Goal: Task Accomplishment & Management: Manage account settings

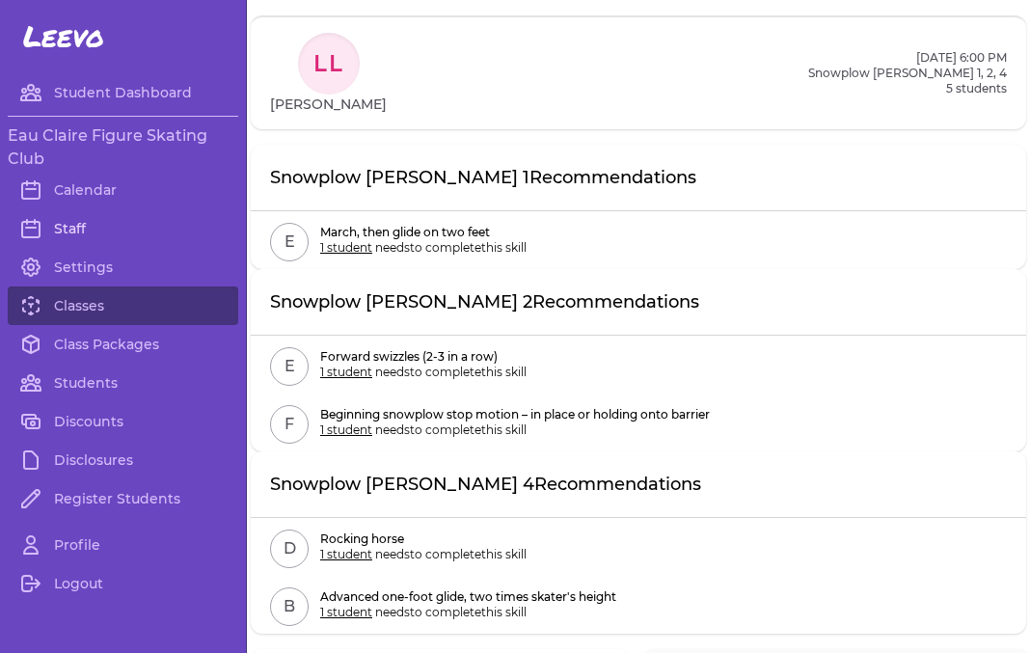
scroll to position [1068, 0]
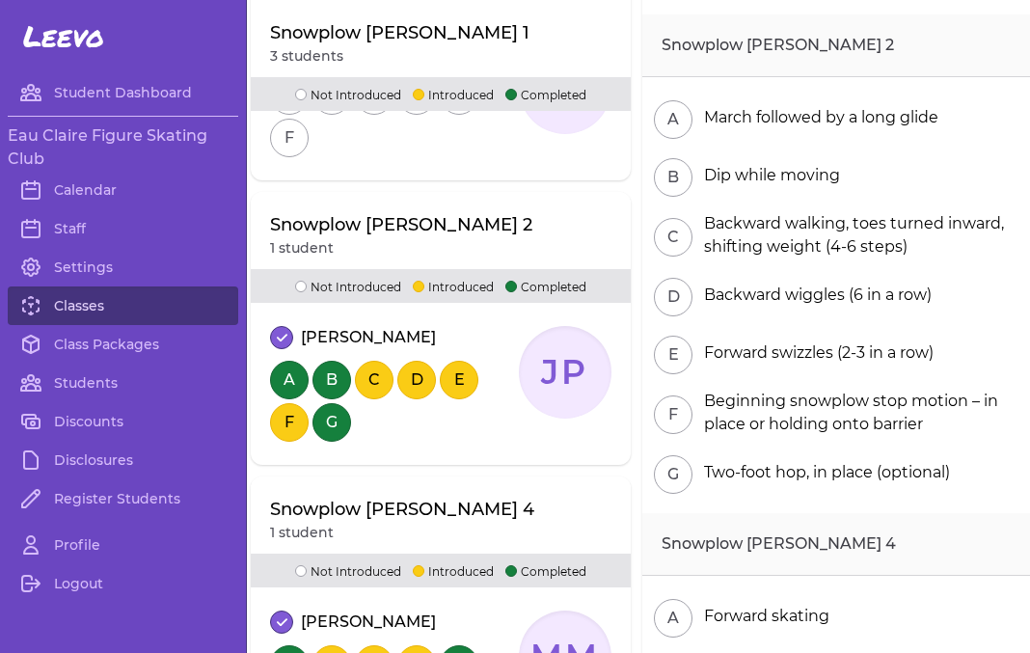
click at [100, 312] on link "Classes" at bounding box center [123, 306] width 231 height 39
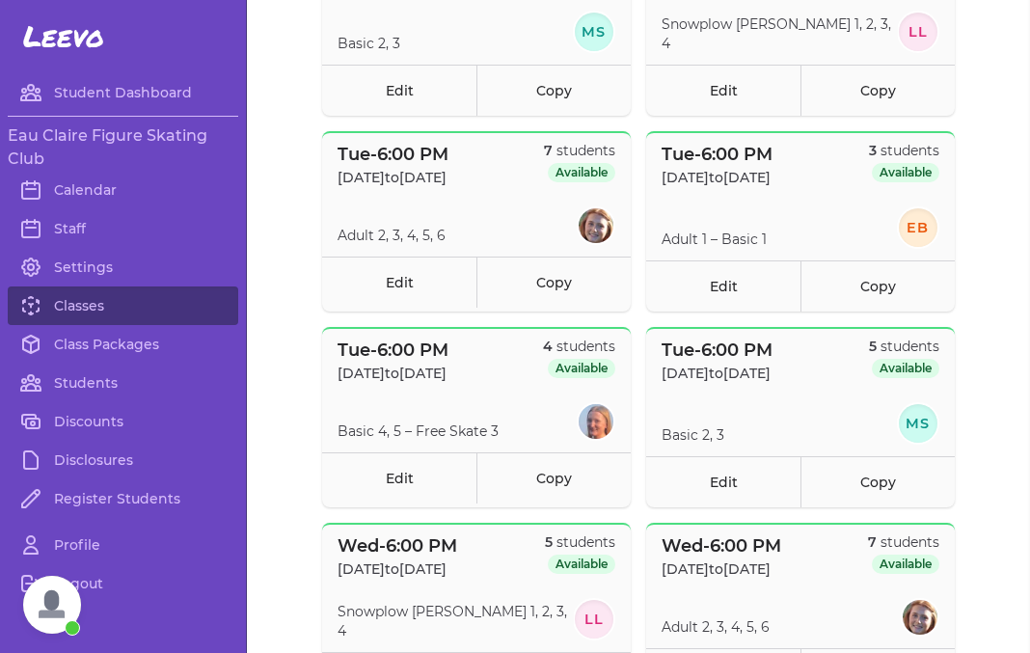
scroll to position [706, 0]
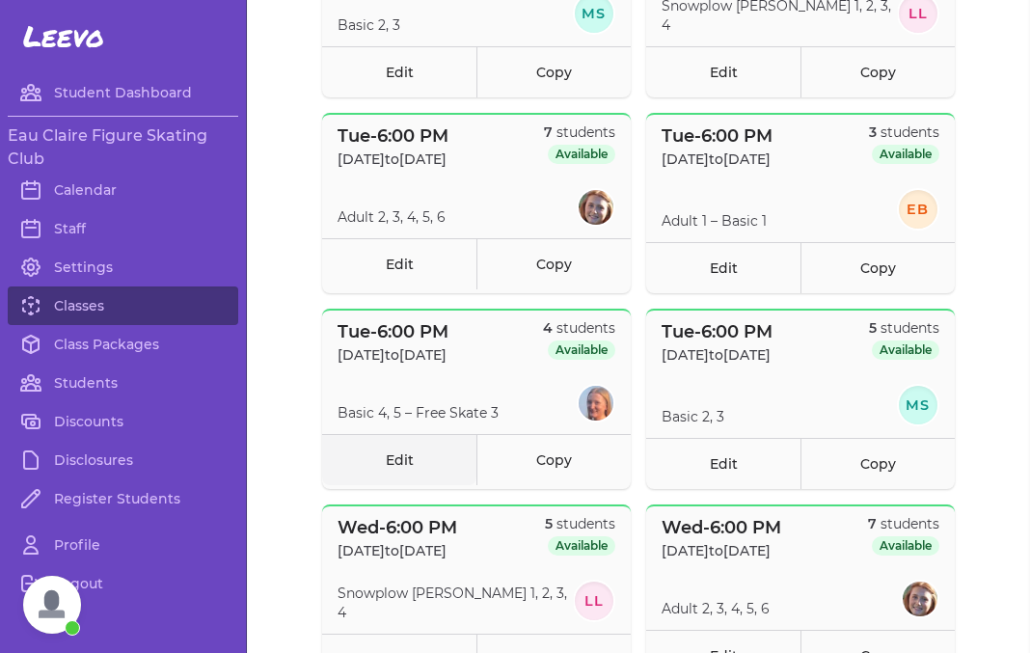
click at [386, 454] on link "Edit" at bounding box center [399, 459] width 154 height 51
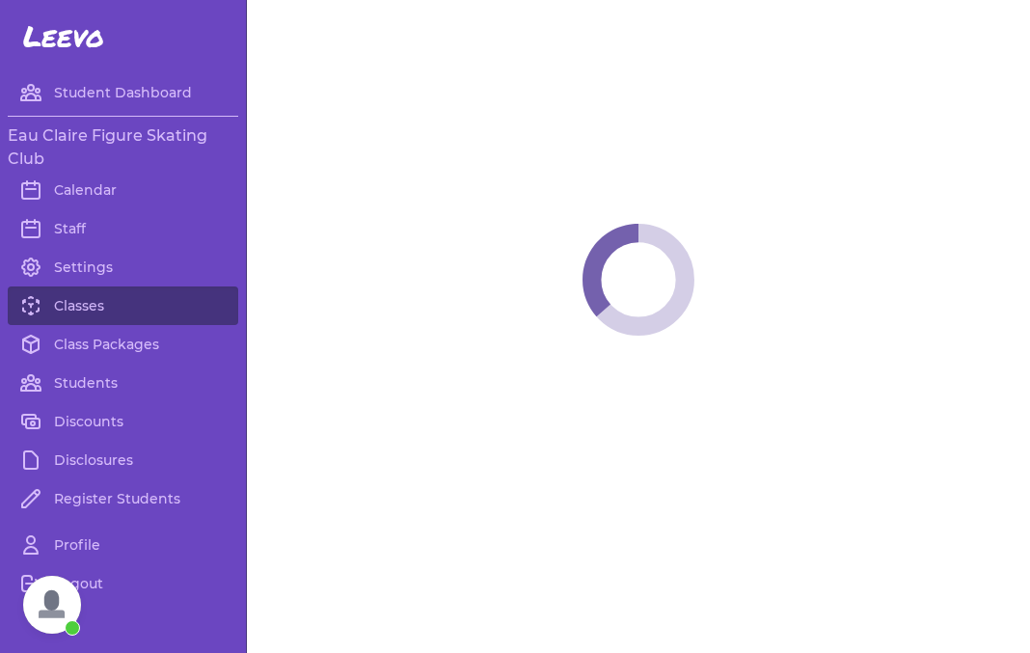
select select "2"
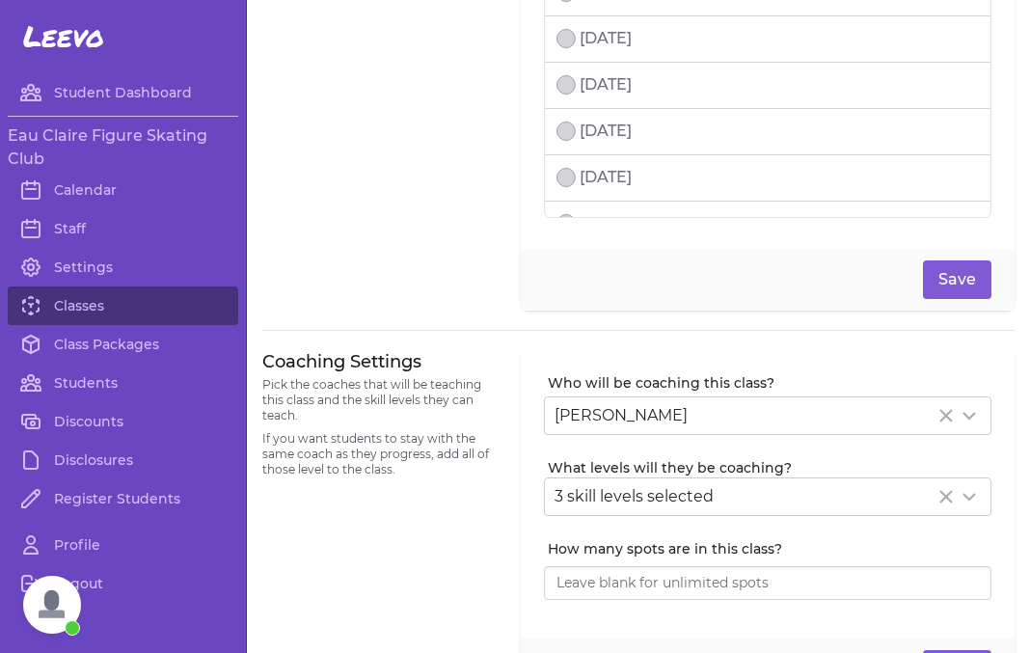
scroll to position [158, 0]
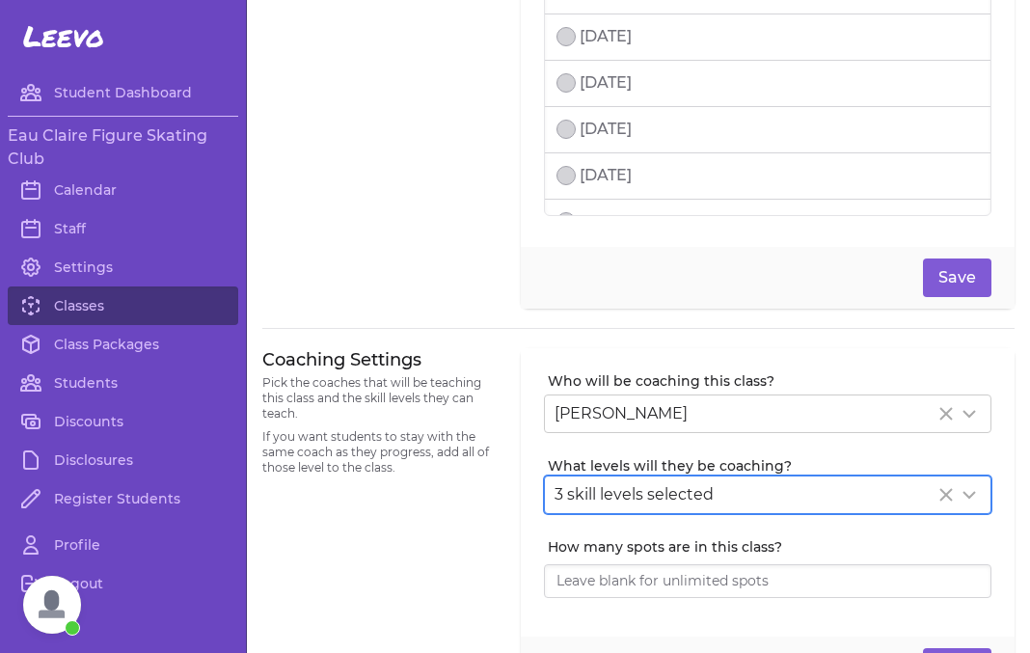
click at [727, 512] on div "3 skill levels selected" at bounding box center [768, 495] width 446 height 37
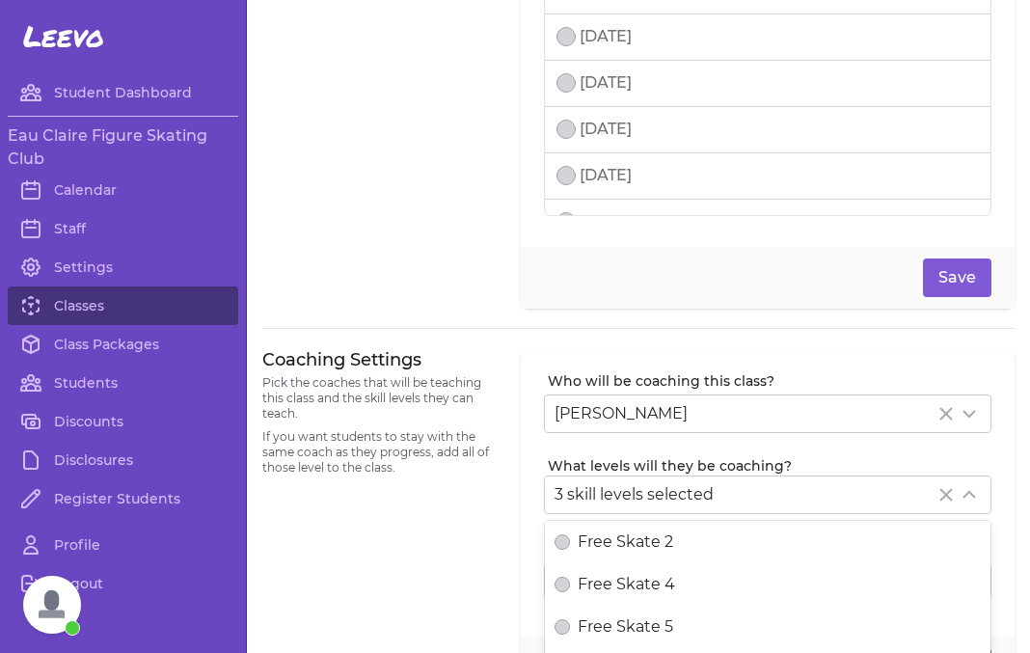
scroll to position [590, 0]
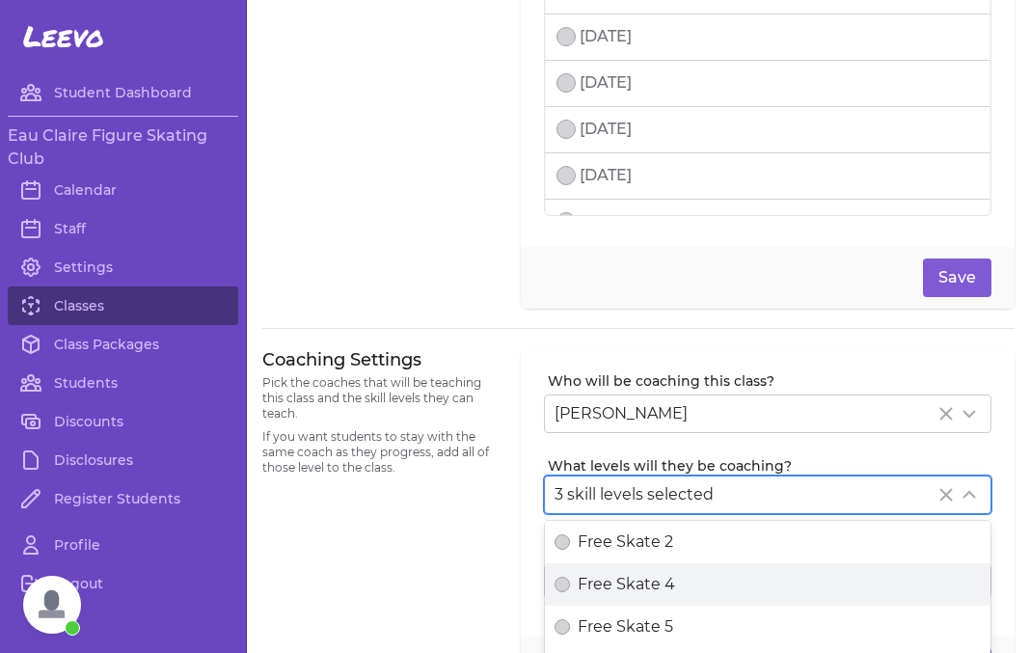
click at [633, 576] on span "Free Skate 4" at bounding box center [626, 584] width 97 height 23
click at [570, 577] on button "Free Skate 4" at bounding box center [562, 584] width 15 height 15
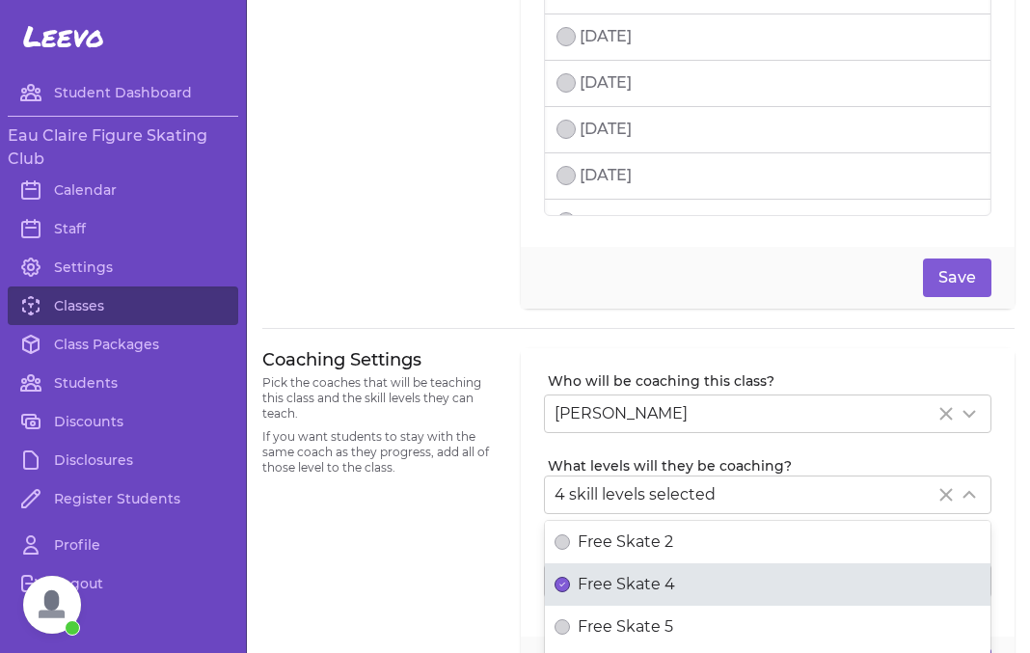
click at [435, 566] on div "Coaching Settings Pick the coaches that will be teaching this class and the ski…" at bounding box center [379, 523] width 235 height 351
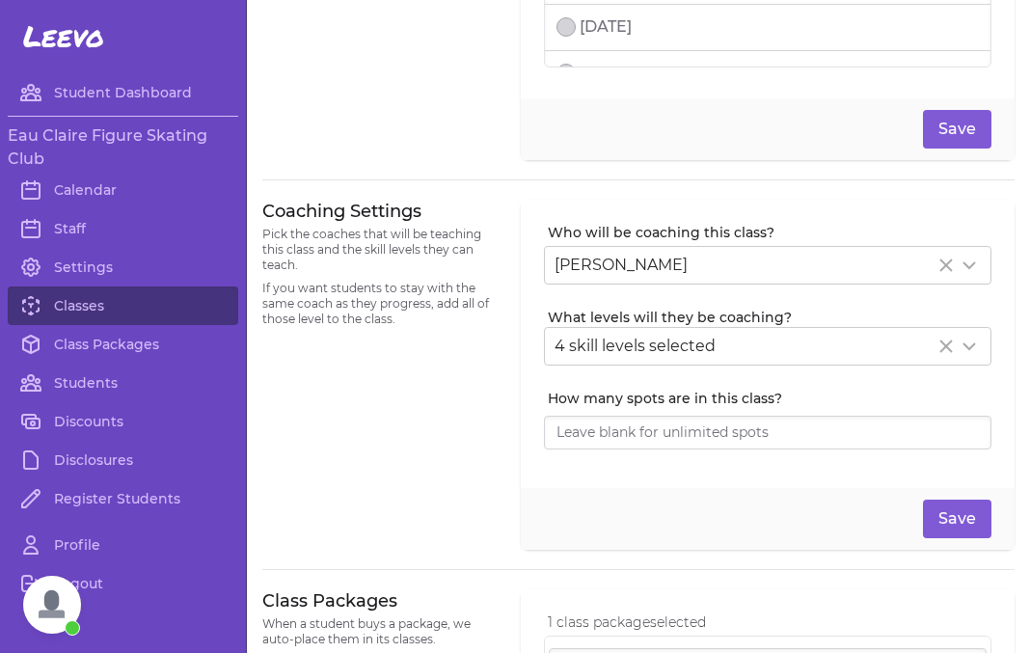
scroll to position [309, 0]
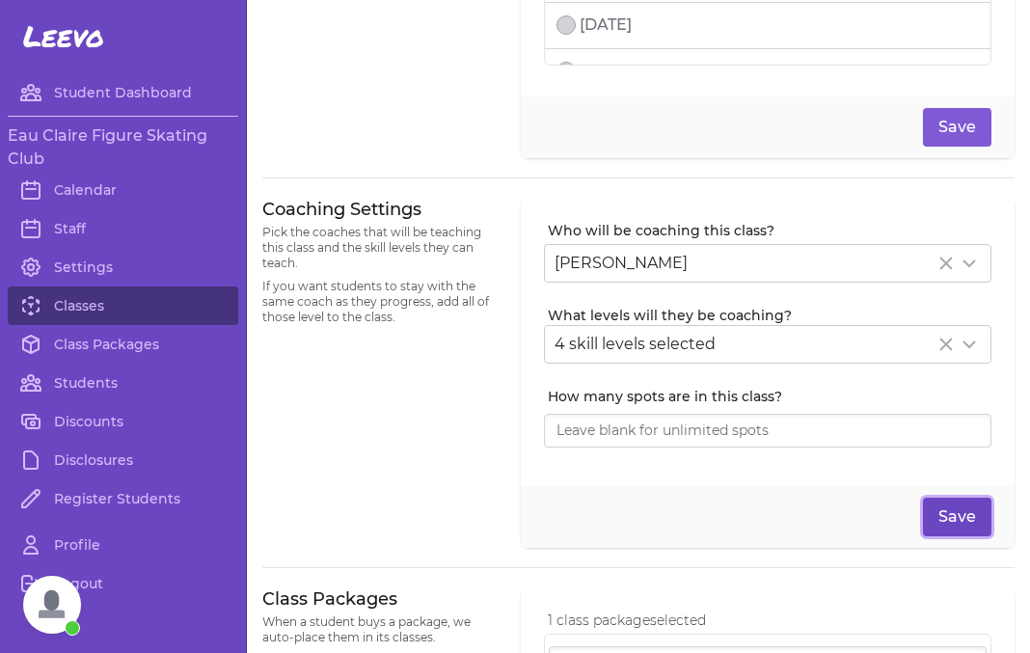
click at [967, 510] on button "Save" at bounding box center [957, 517] width 69 height 39
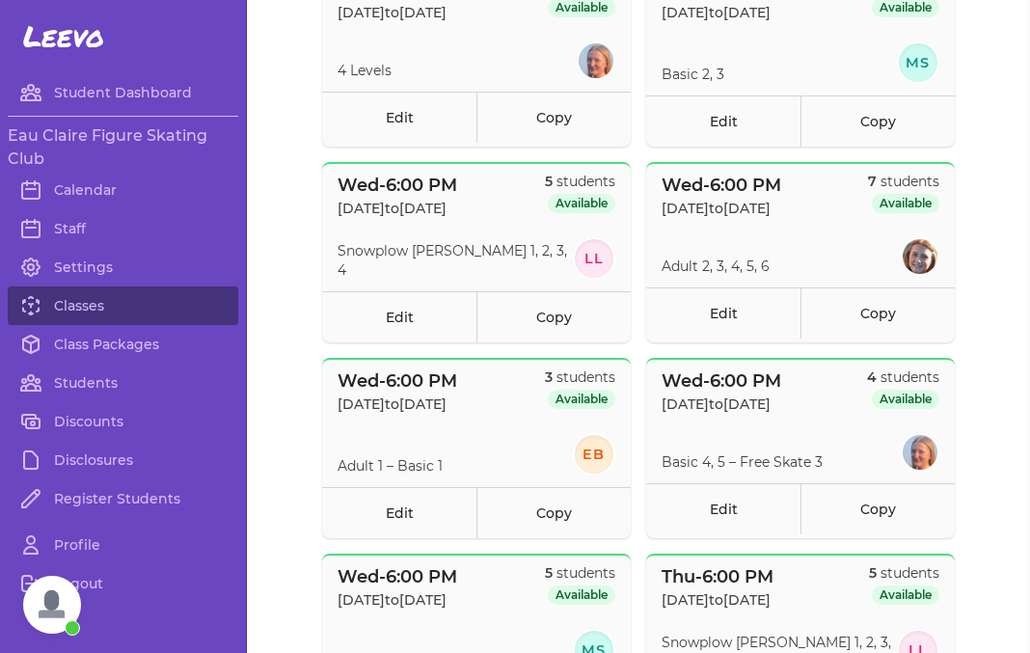
scroll to position [1050, 0]
click at [689, 506] on link "Edit" at bounding box center [723, 507] width 154 height 51
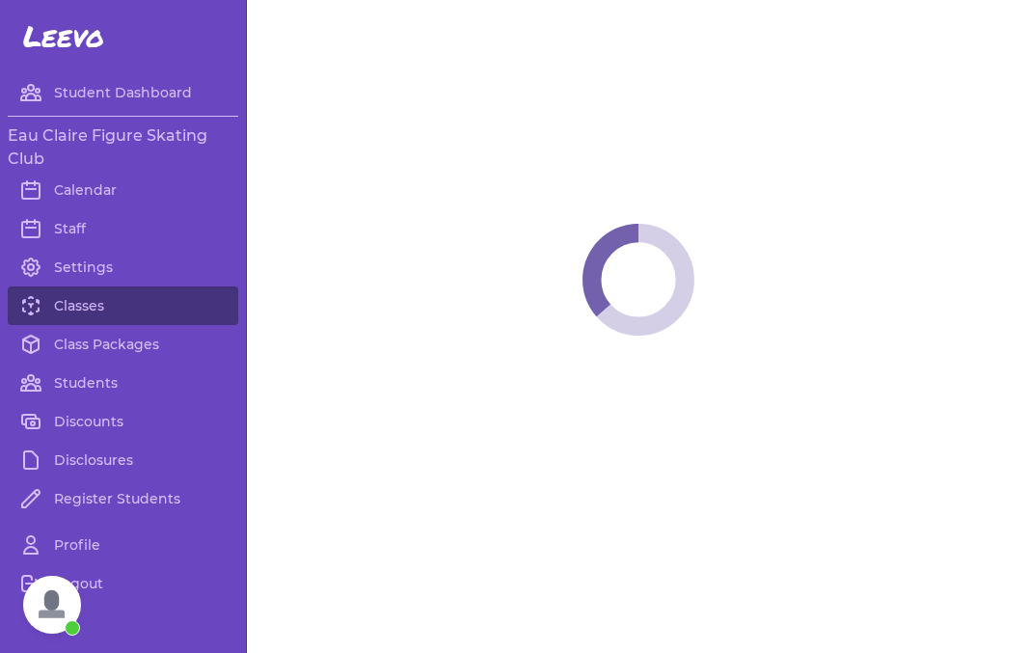
select select "3"
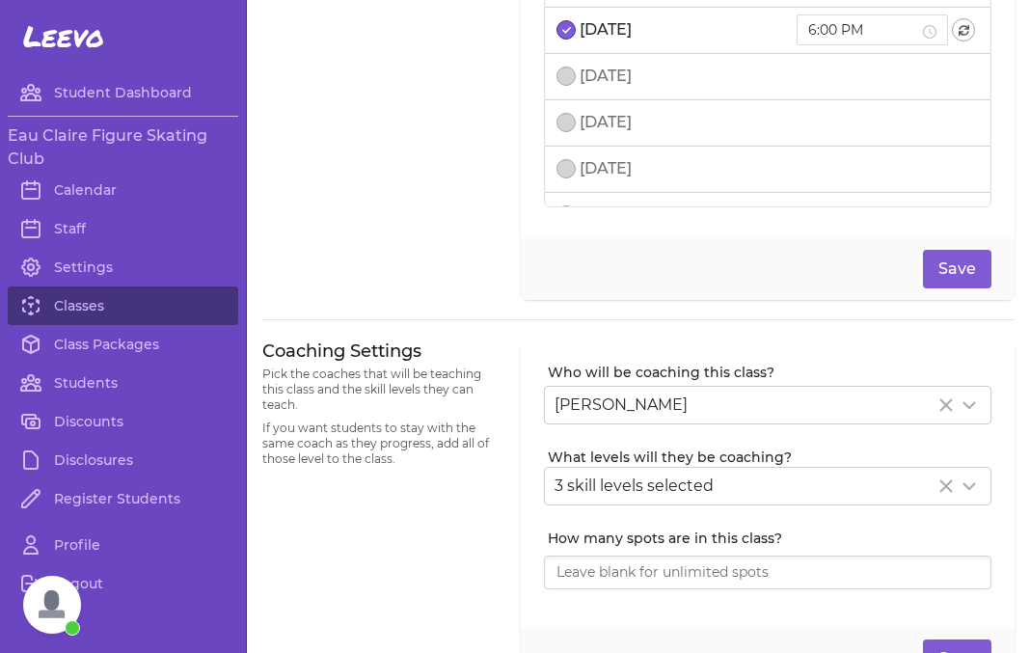
scroll to position [236, 0]
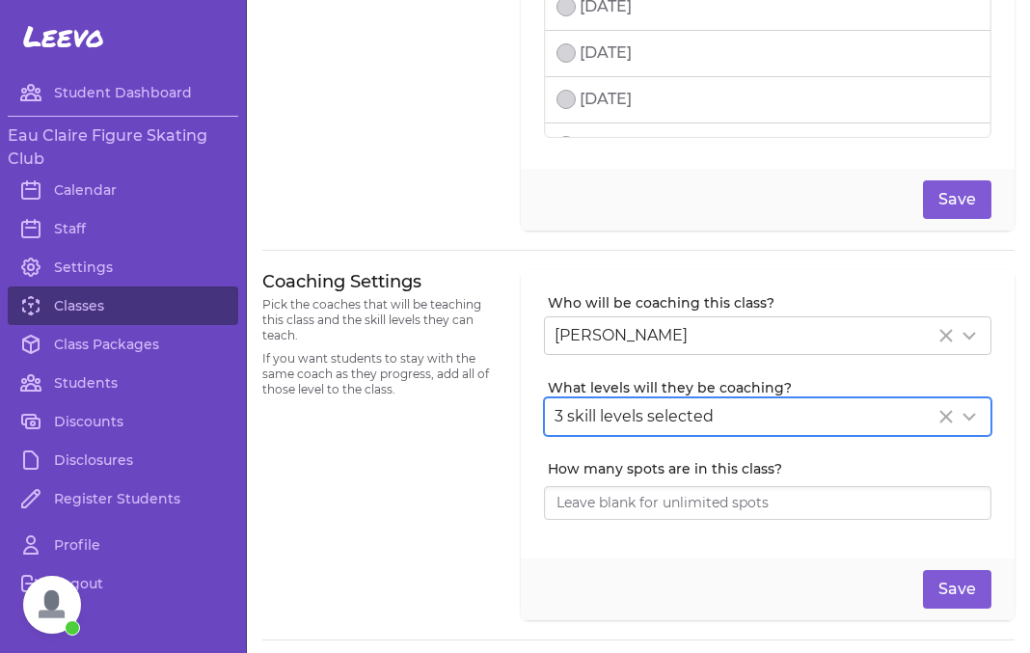
click at [740, 407] on div "3 skill levels selected" at bounding box center [745, 416] width 380 height 23
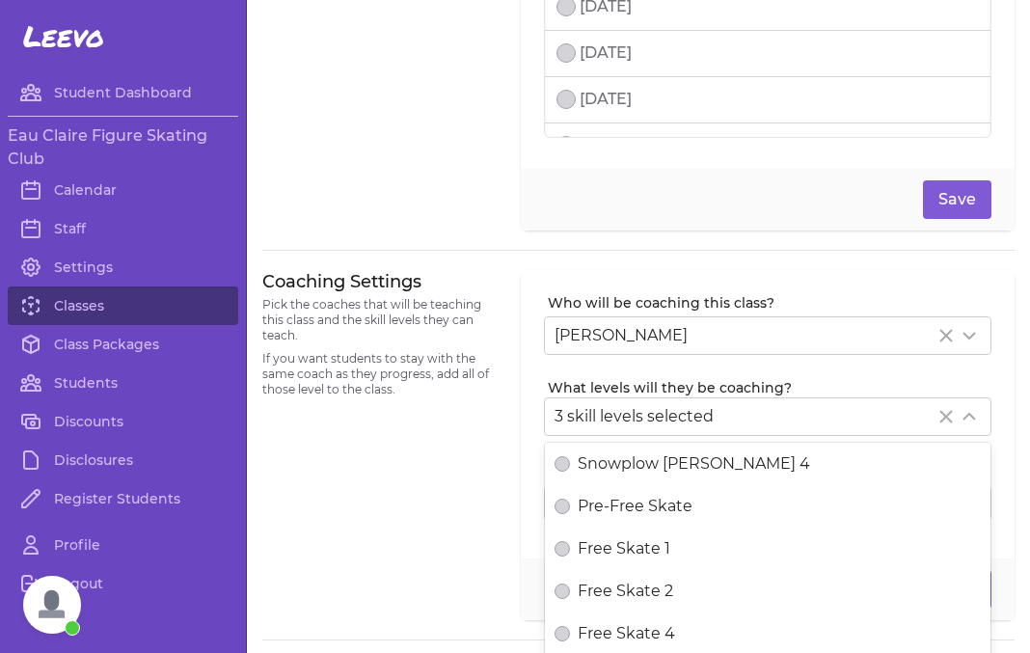
scroll to position [504, 0]
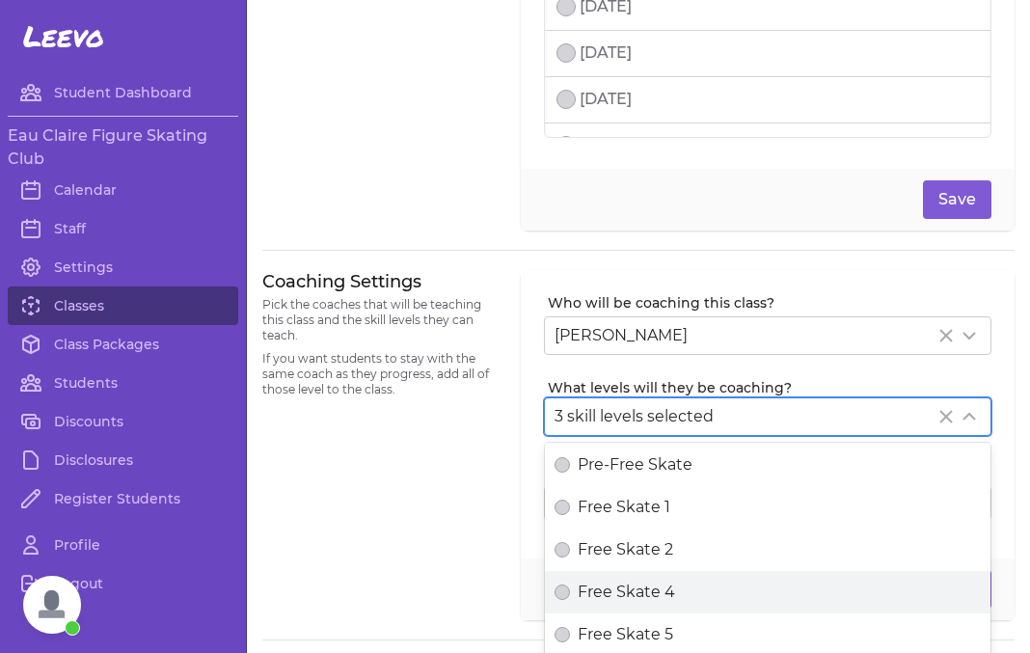
click at [595, 583] on span "Free Skate 4" at bounding box center [626, 592] width 97 height 23
click at [570, 585] on button "Free Skate 4" at bounding box center [562, 592] width 15 height 15
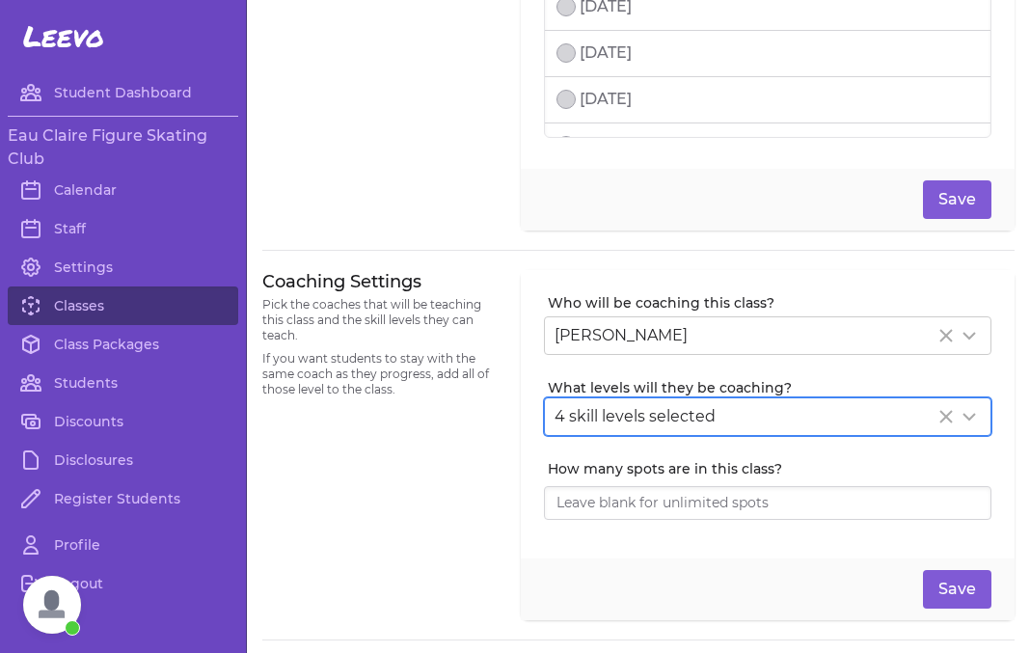
click at [466, 543] on div "Coaching Settings Pick the coaches that will be teaching this class and the ski…" at bounding box center [379, 445] width 235 height 351
click at [980, 595] on button "Save" at bounding box center [957, 589] width 69 height 39
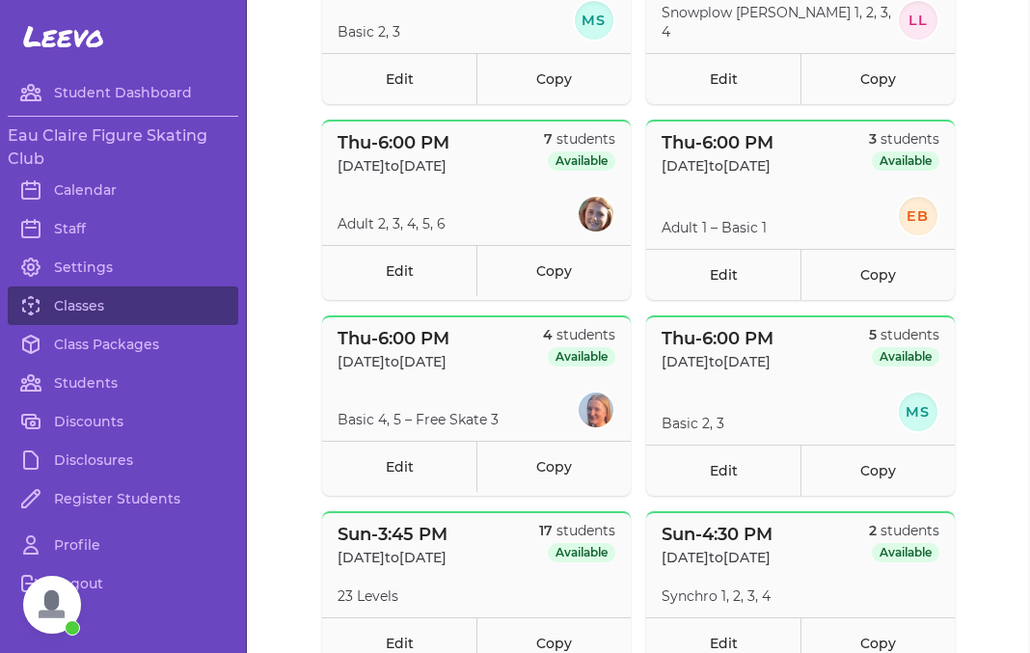
scroll to position [1685, 0]
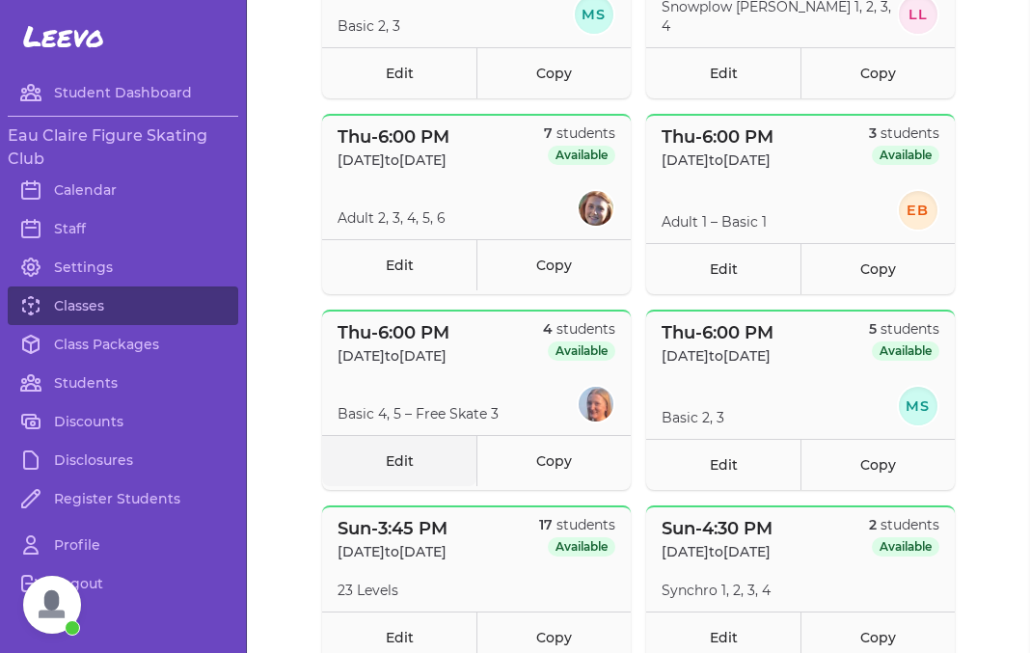
click at [376, 455] on link "Edit" at bounding box center [399, 460] width 154 height 51
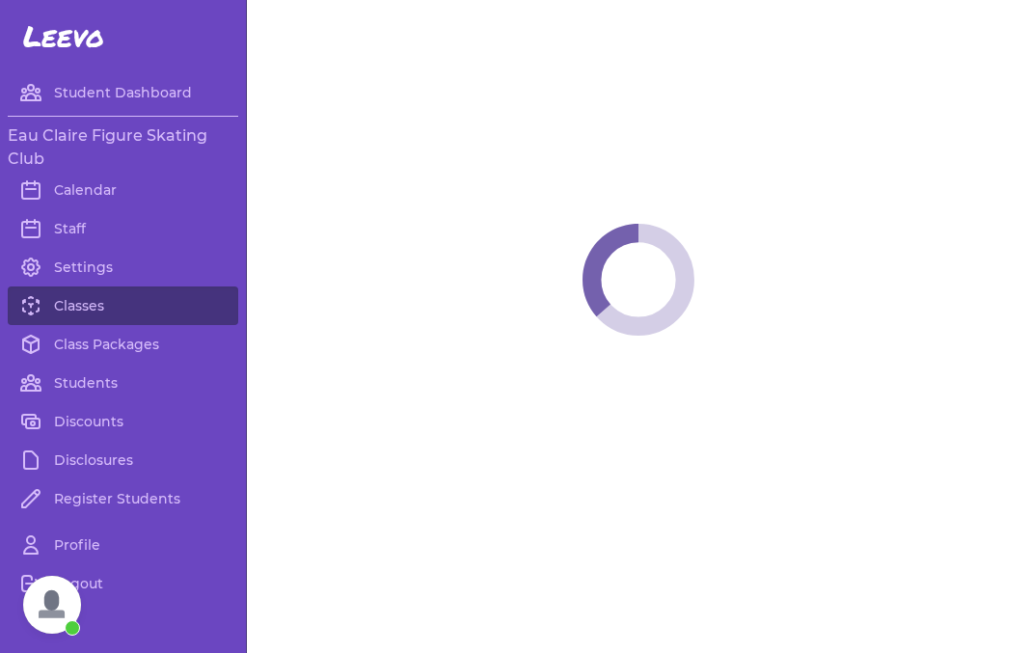
select select "4"
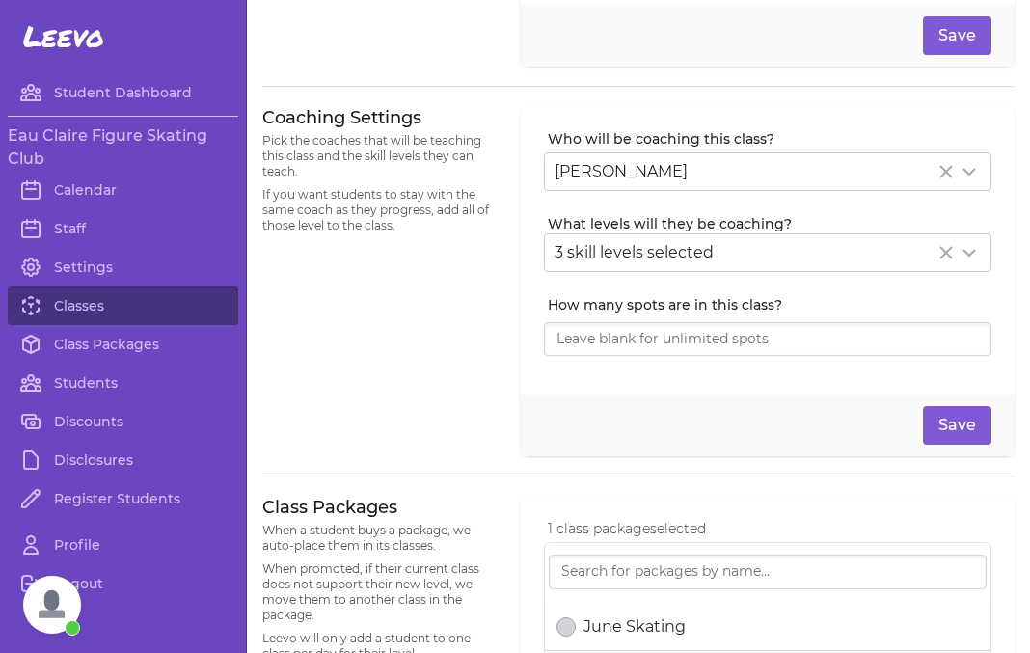
scroll to position [426, 0]
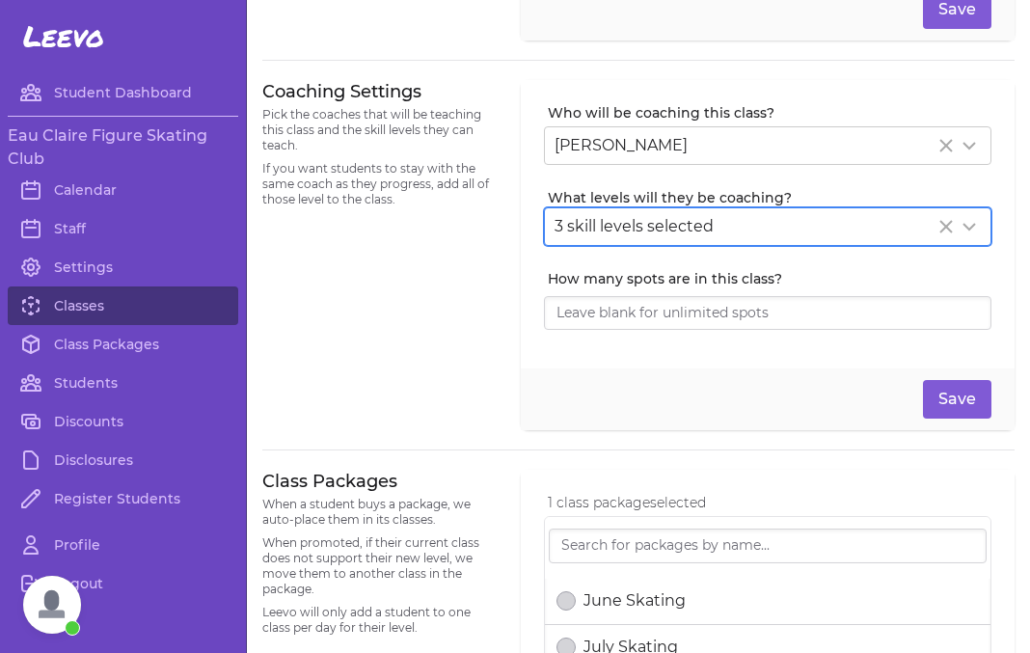
click at [686, 231] on span "3 skill levels selected" at bounding box center [634, 226] width 159 height 18
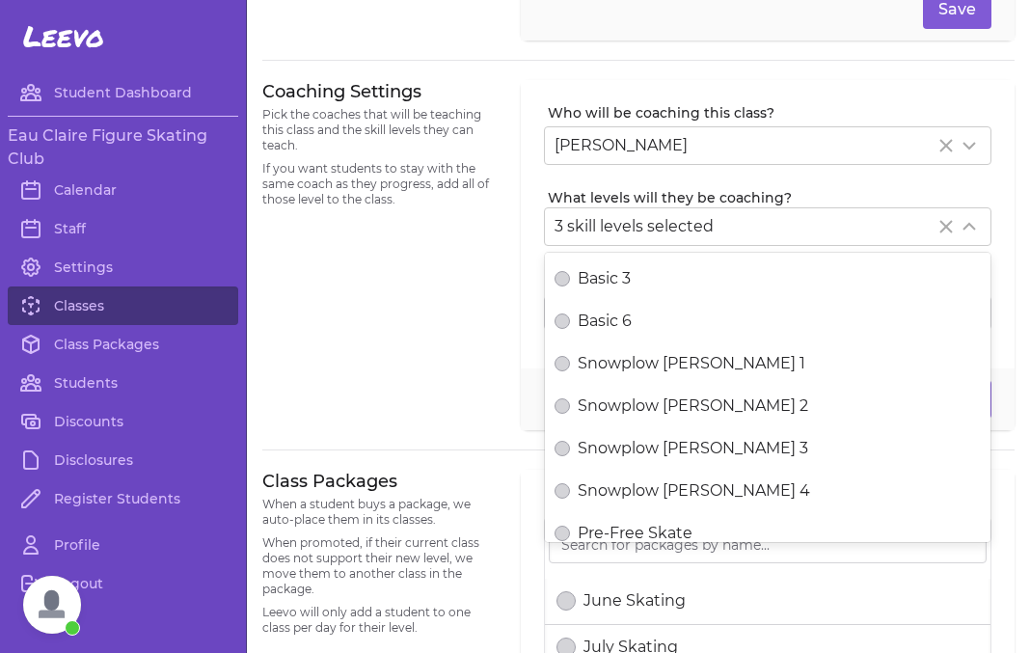
scroll to position [452, 0]
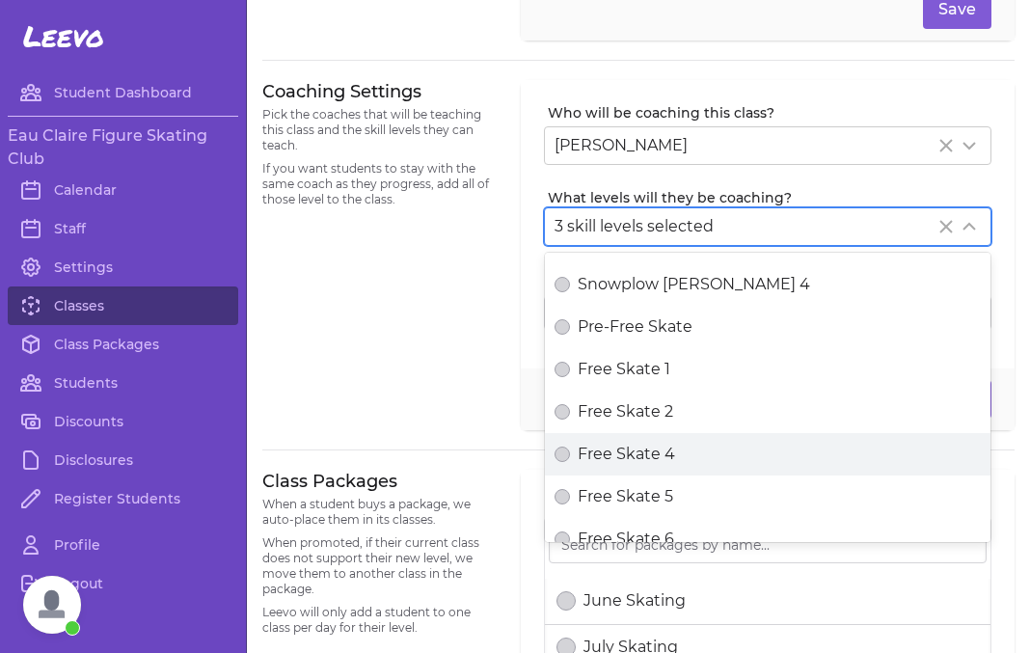
click at [616, 453] on span "Free Skate 4" at bounding box center [626, 454] width 97 height 23
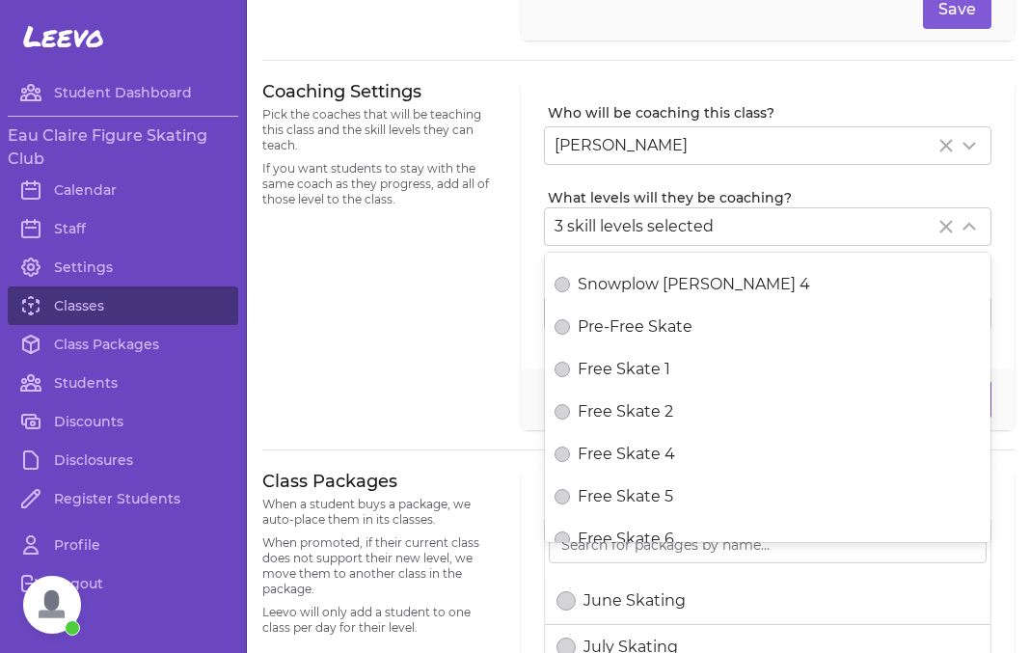
click at [570, 453] on button "Free Skate 4" at bounding box center [562, 454] width 15 height 15
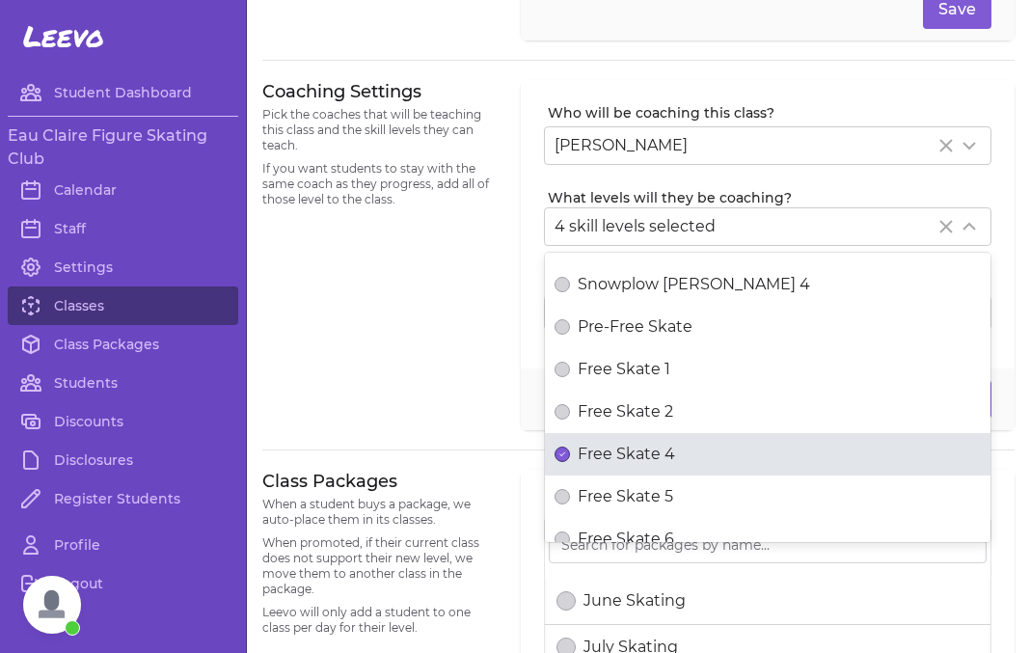
click at [360, 436] on div at bounding box center [638, 450] width 753 height 40
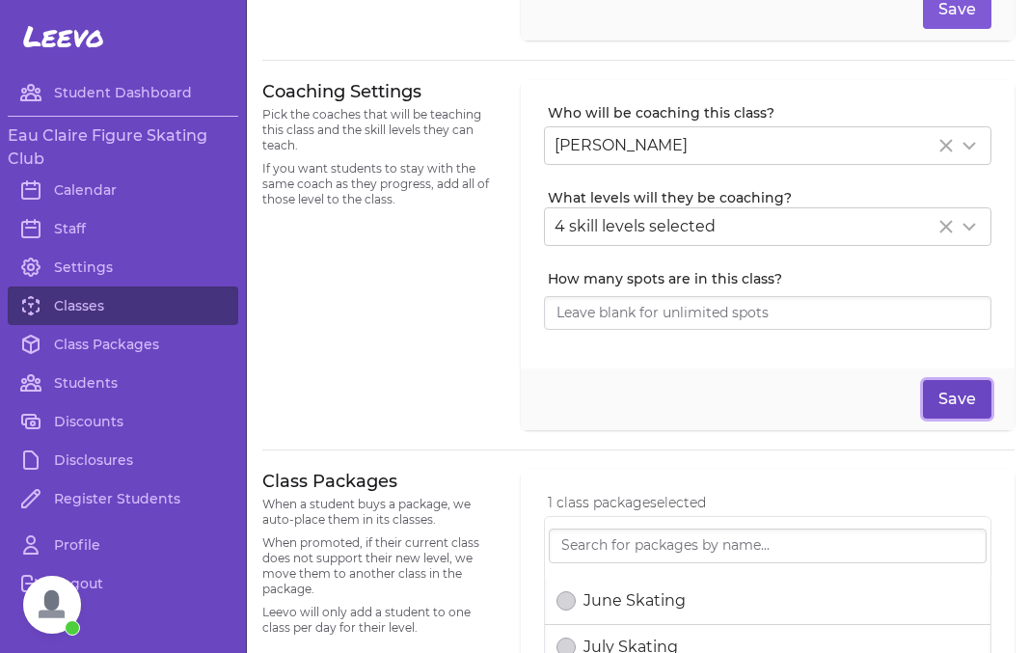
click at [958, 412] on button "Save" at bounding box center [957, 399] width 69 height 39
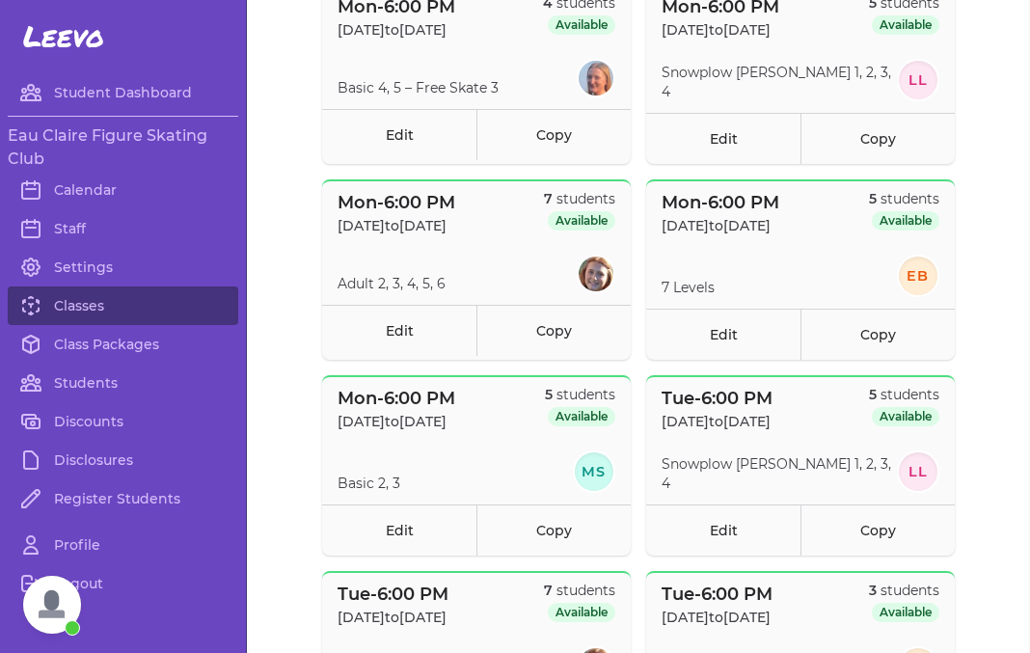
scroll to position [247, 0]
click at [398, 152] on link "Edit" at bounding box center [399, 135] width 154 height 51
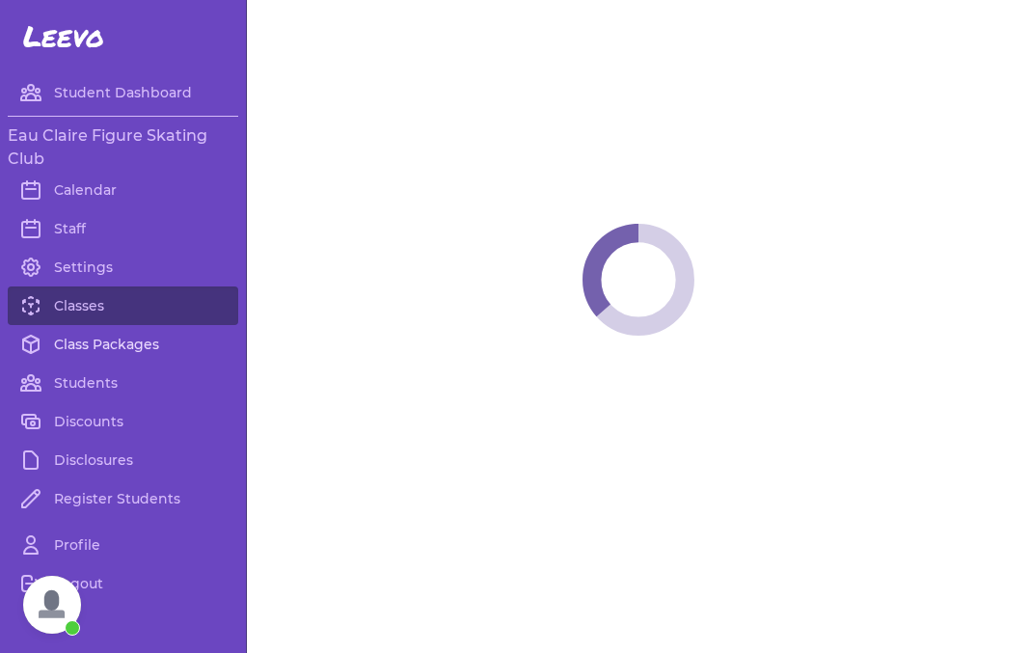
select select "1"
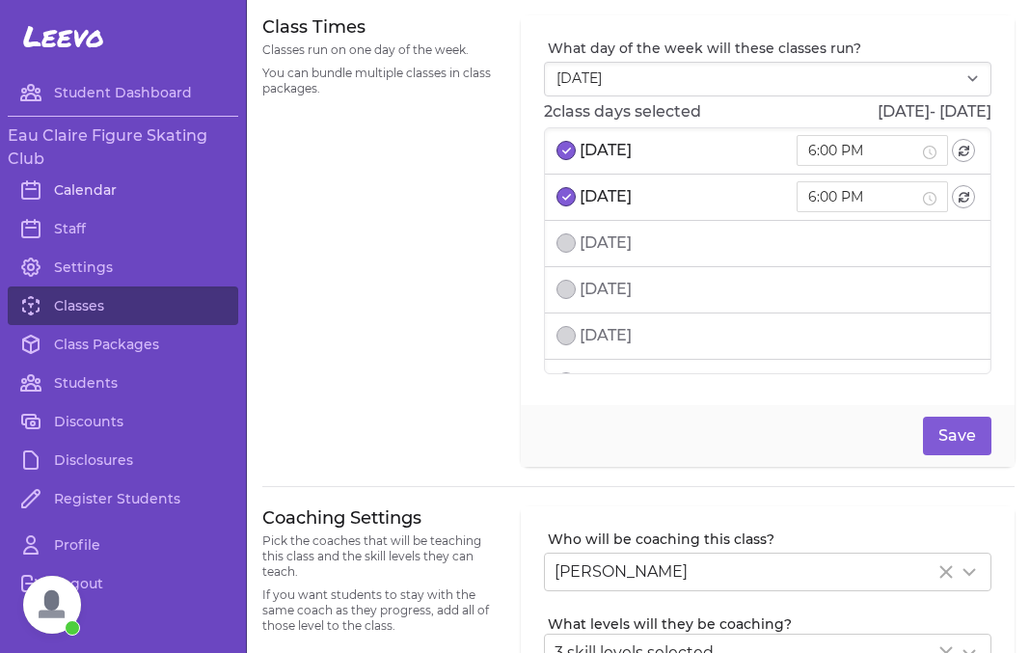
click at [99, 192] on link "Calendar" at bounding box center [123, 190] width 231 height 39
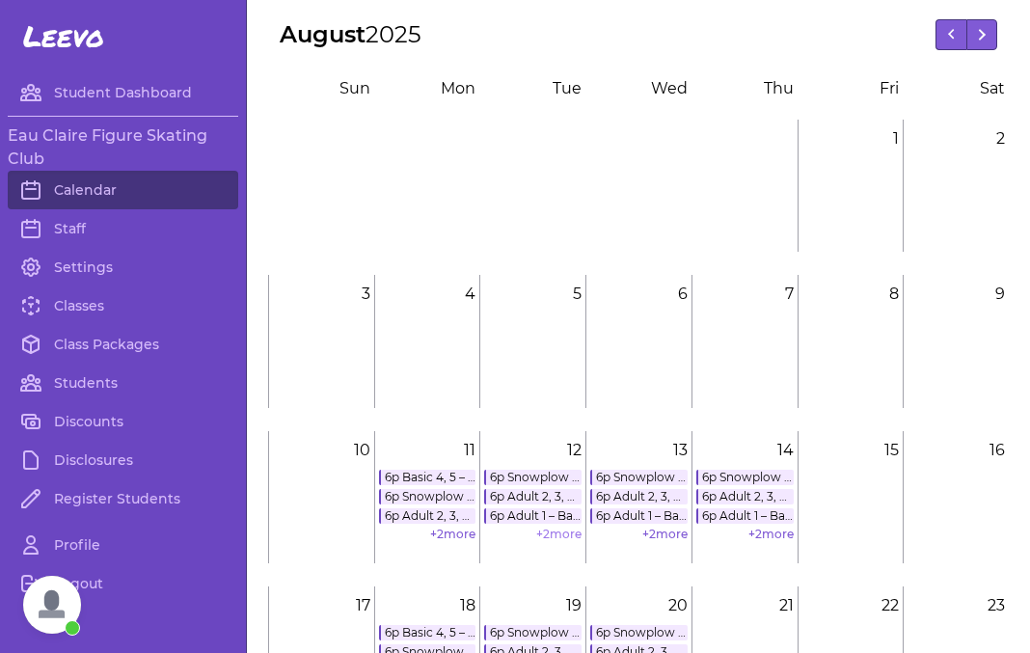
click at [563, 534] on link "+ 2 more" at bounding box center [558, 534] width 45 height 14
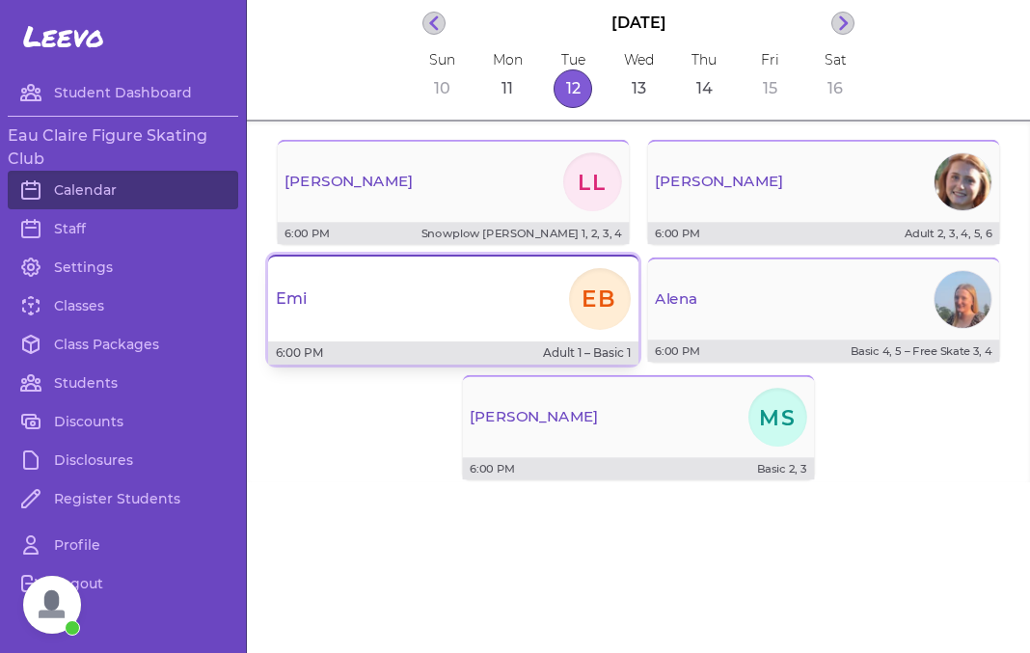
click at [378, 345] on div "6:00 PM Adult 1 – Basic 1" at bounding box center [453, 353] width 371 height 23
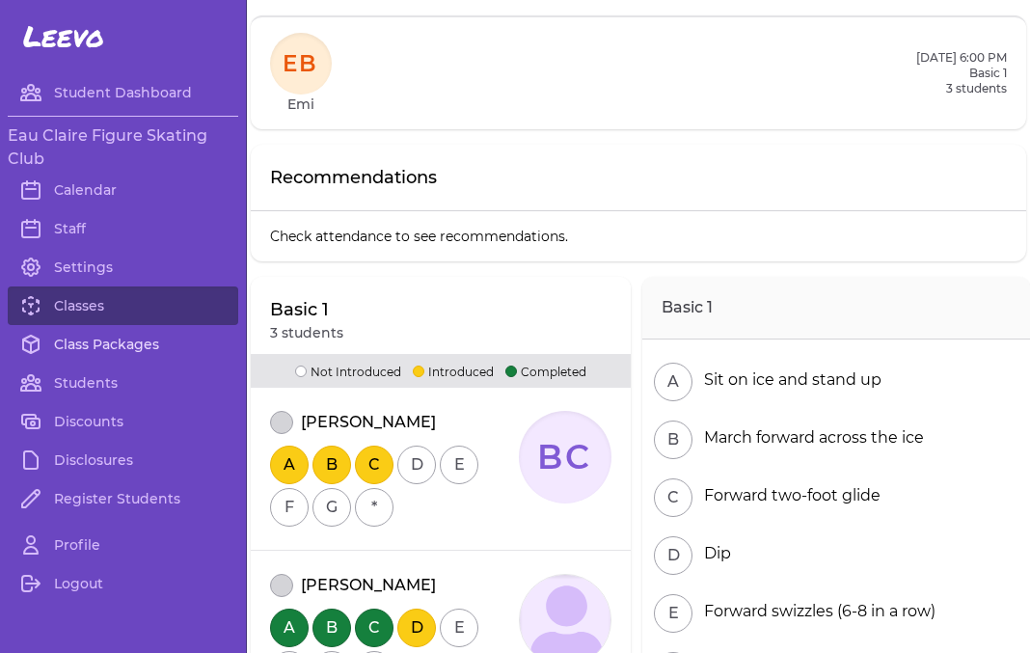
click at [97, 346] on link "Class Packages" at bounding box center [123, 344] width 231 height 39
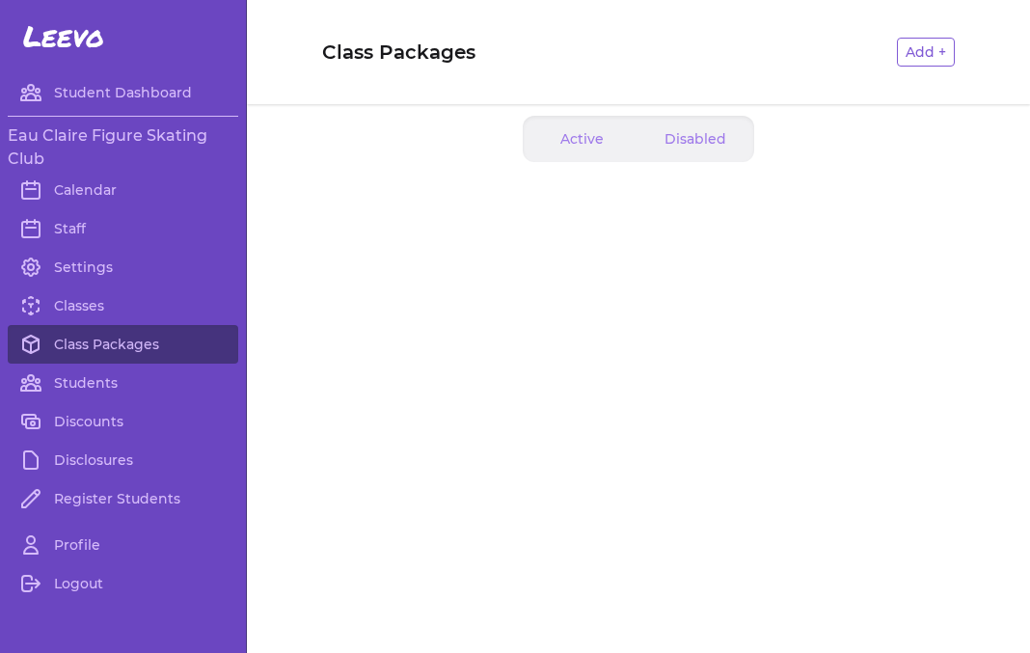
scroll to position [460, 0]
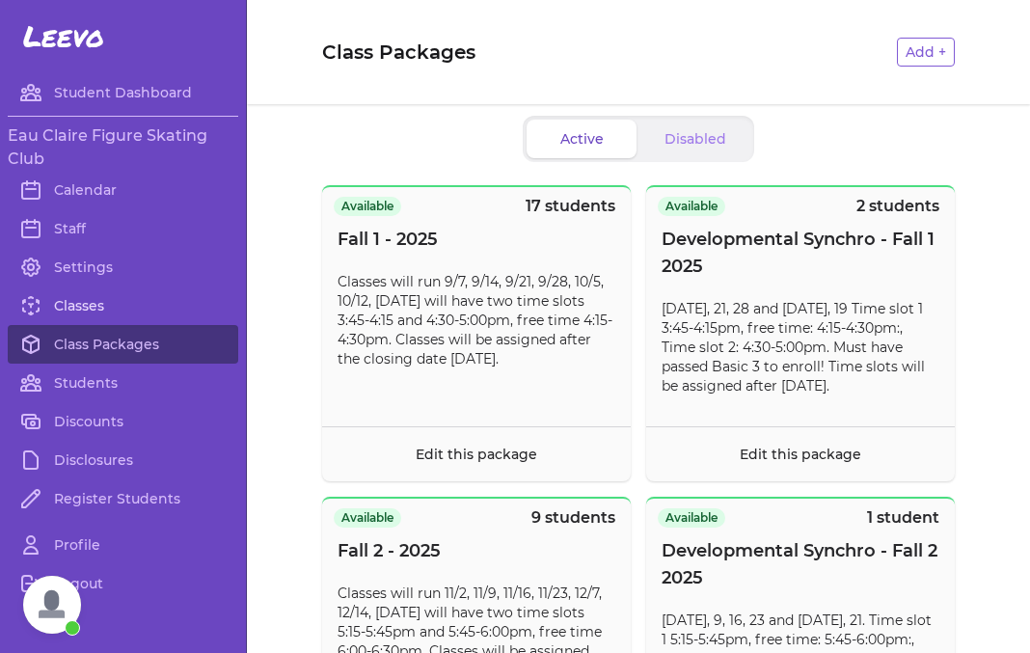
click at [94, 307] on link "Classes" at bounding box center [123, 306] width 231 height 39
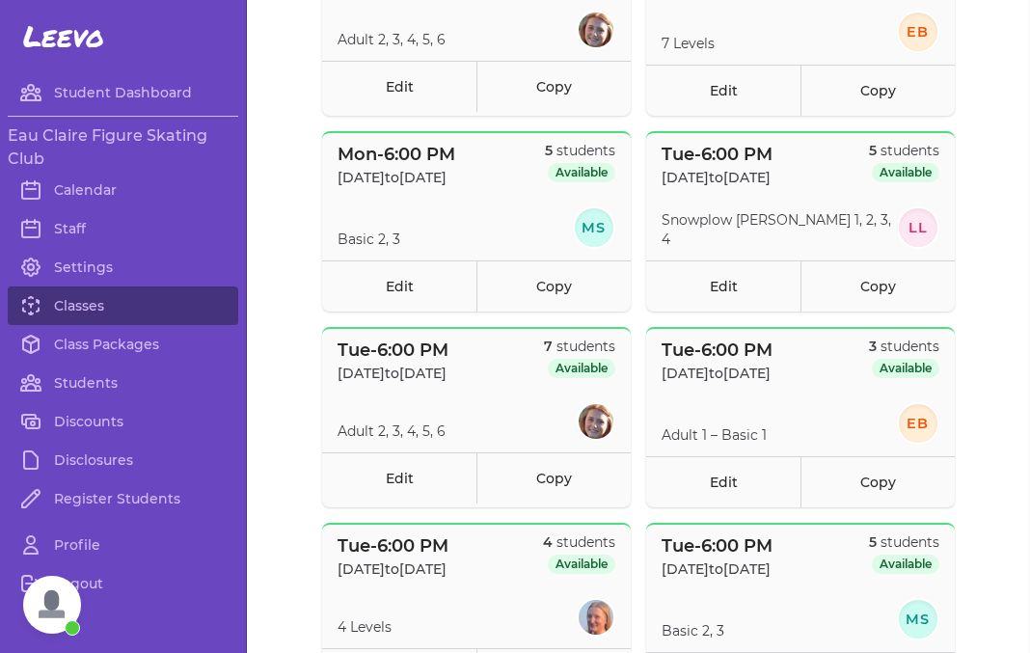
scroll to position [509, 0]
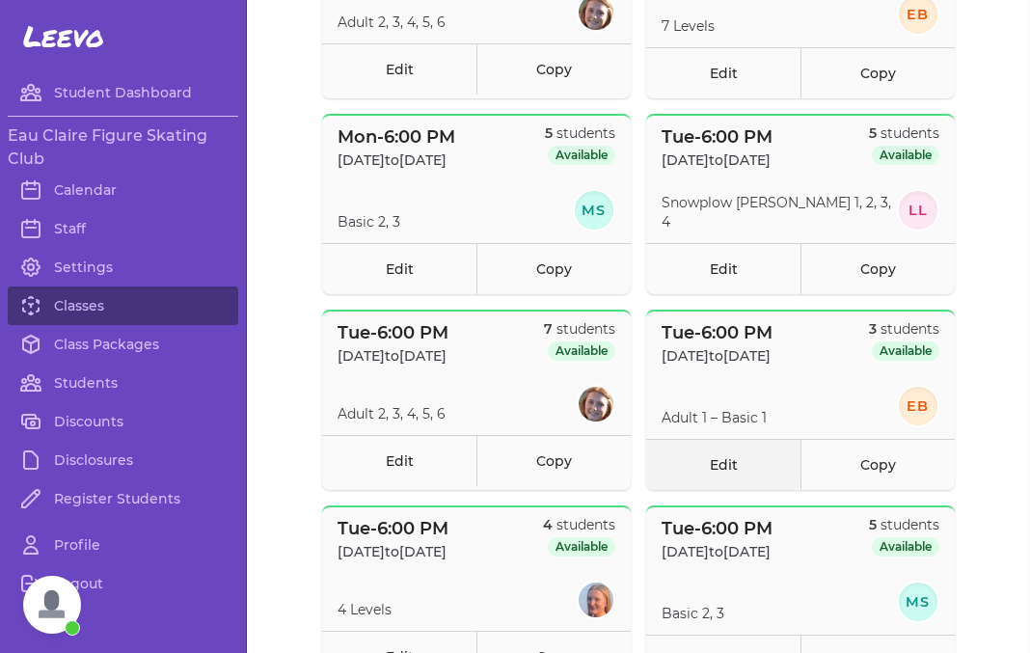
click at [685, 468] on link "Edit" at bounding box center [723, 464] width 154 height 51
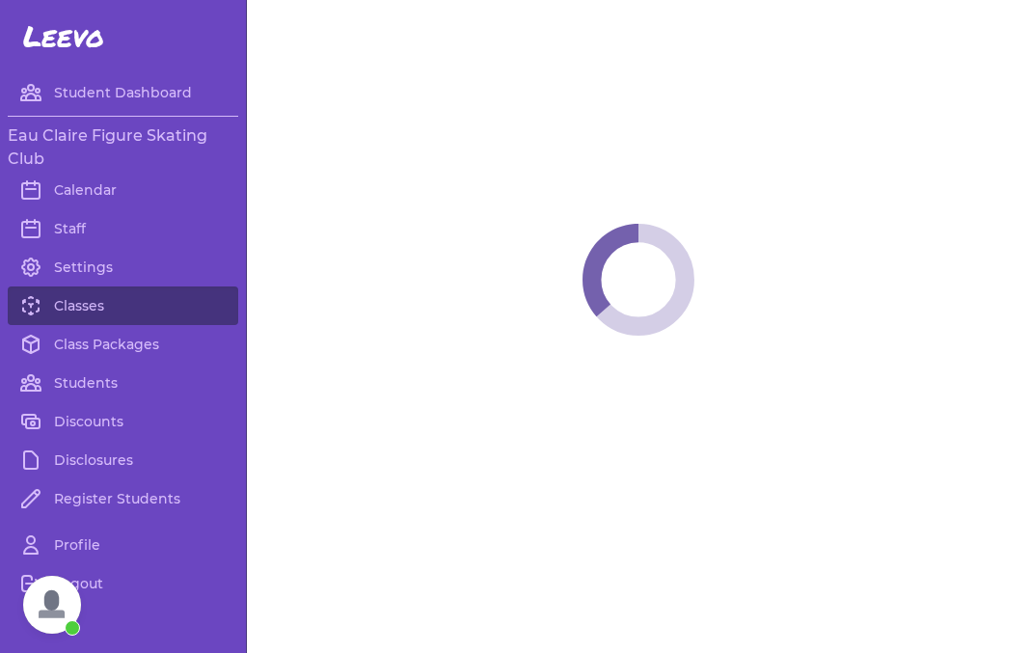
select select "2"
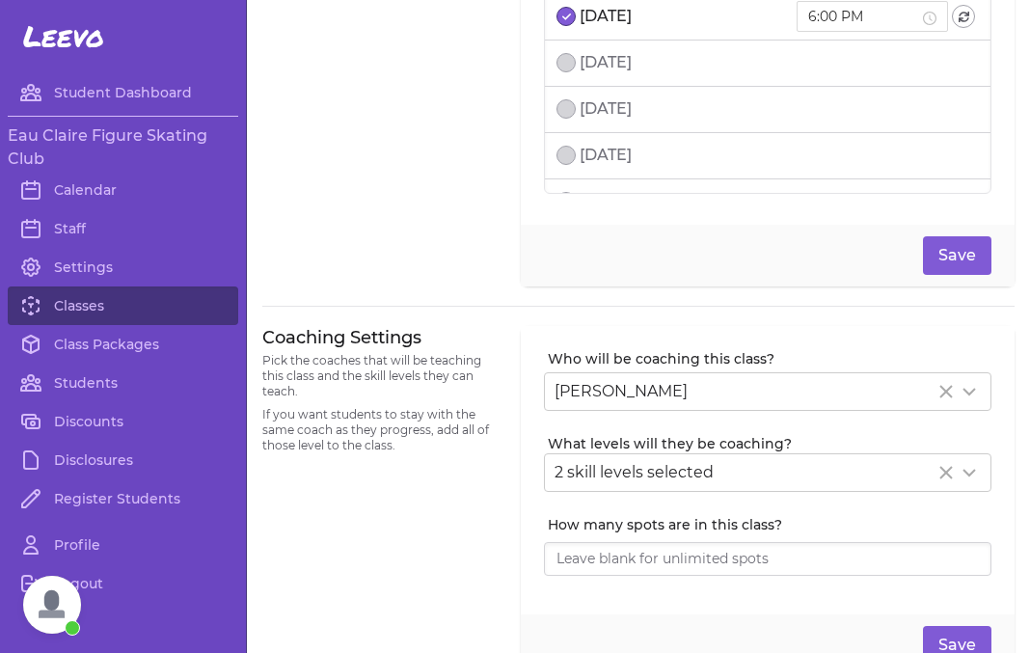
scroll to position [214, 0]
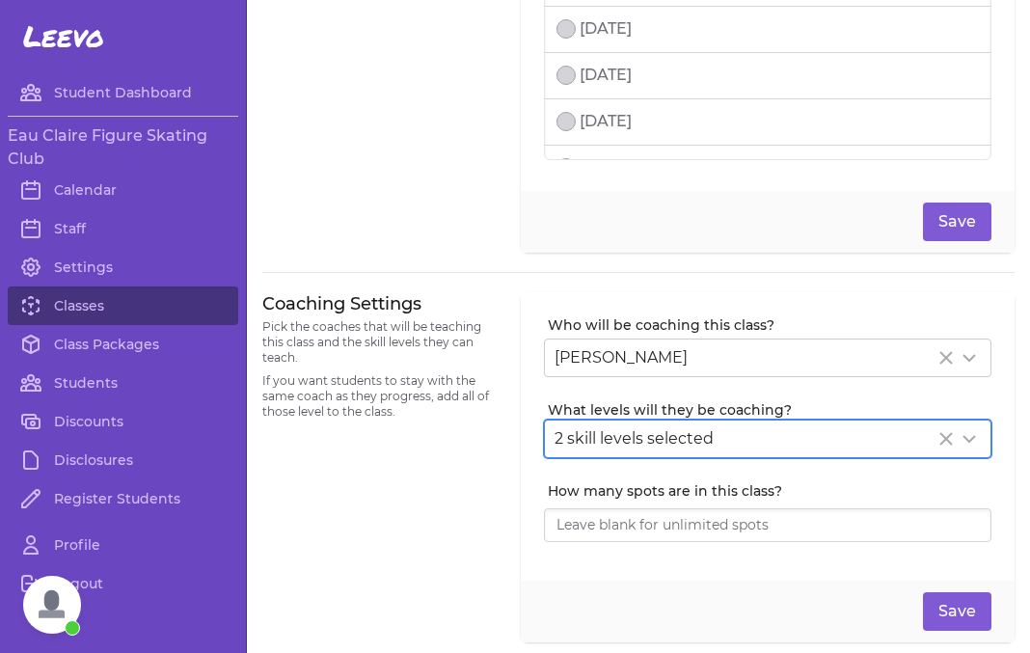
click at [666, 446] on span "2 skill levels selected" at bounding box center [634, 438] width 159 height 18
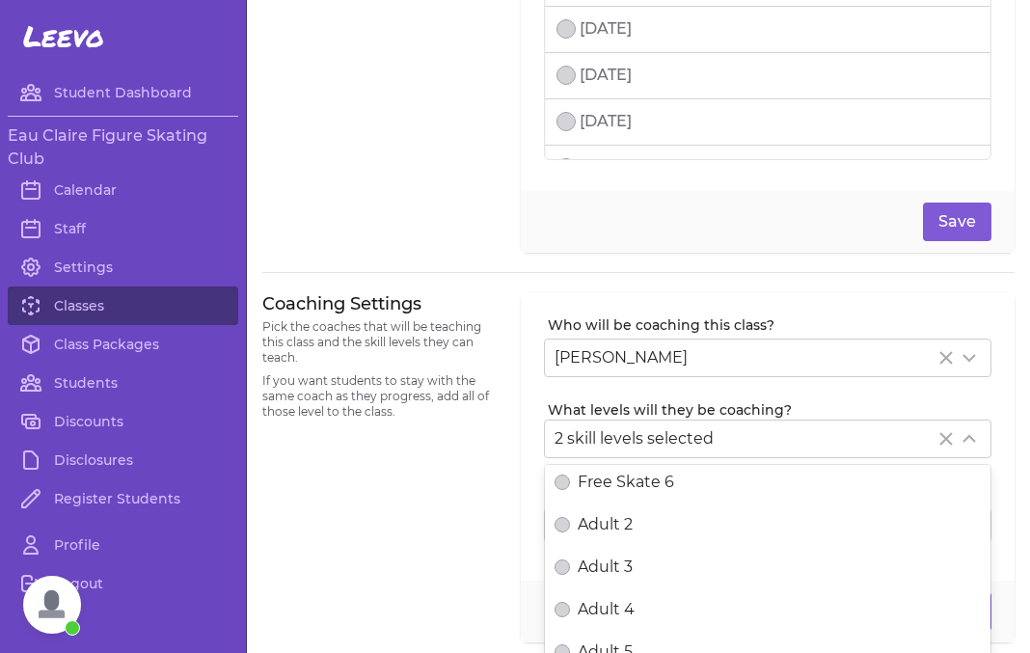
scroll to position [770, 0]
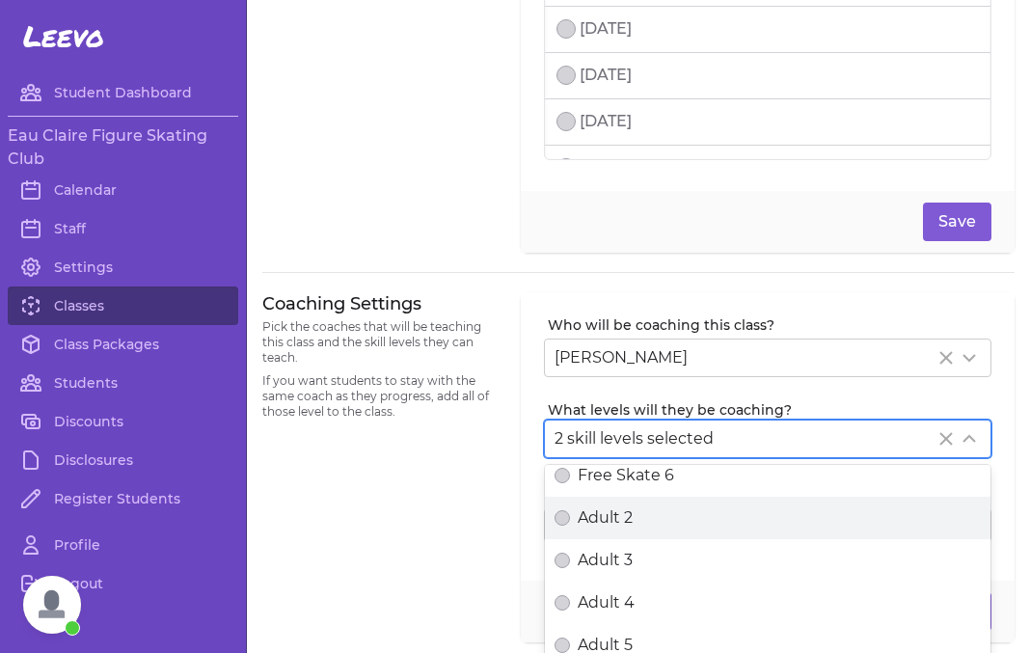
click at [592, 514] on span "Adult 2" at bounding box center [605, 518] width 55 height 23
click at [570, 514] on button "Adult 2" at bounding box center [562, 517] width 15 height 15
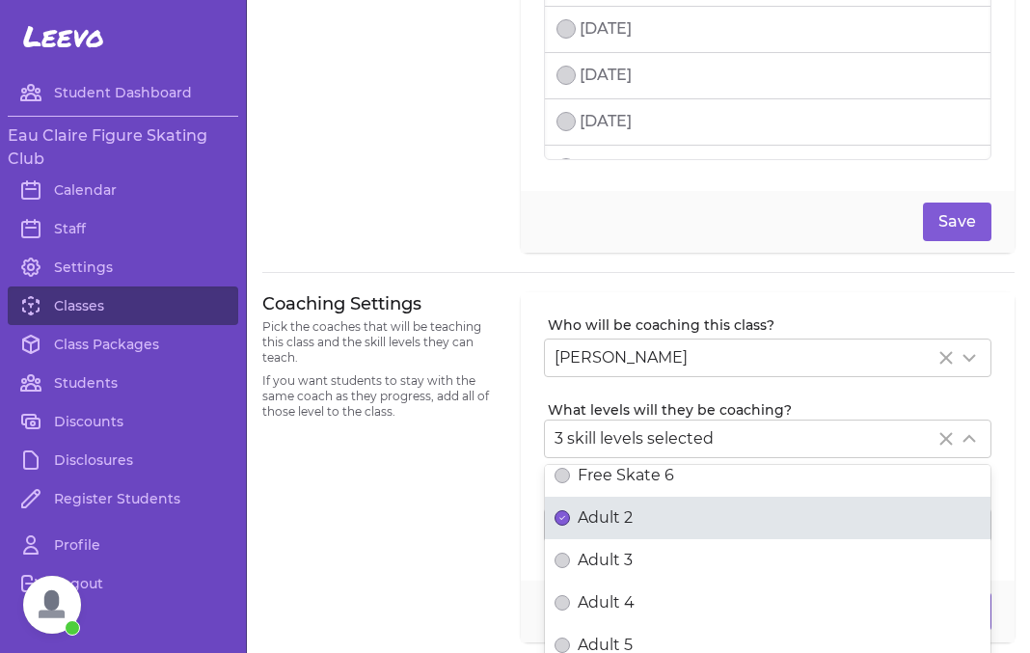
click at [431, 548] on div "Coaching Settings Pick the coaches that will be teaching this class and the ski…" at bounding box center [379, 467] width 235 height 351
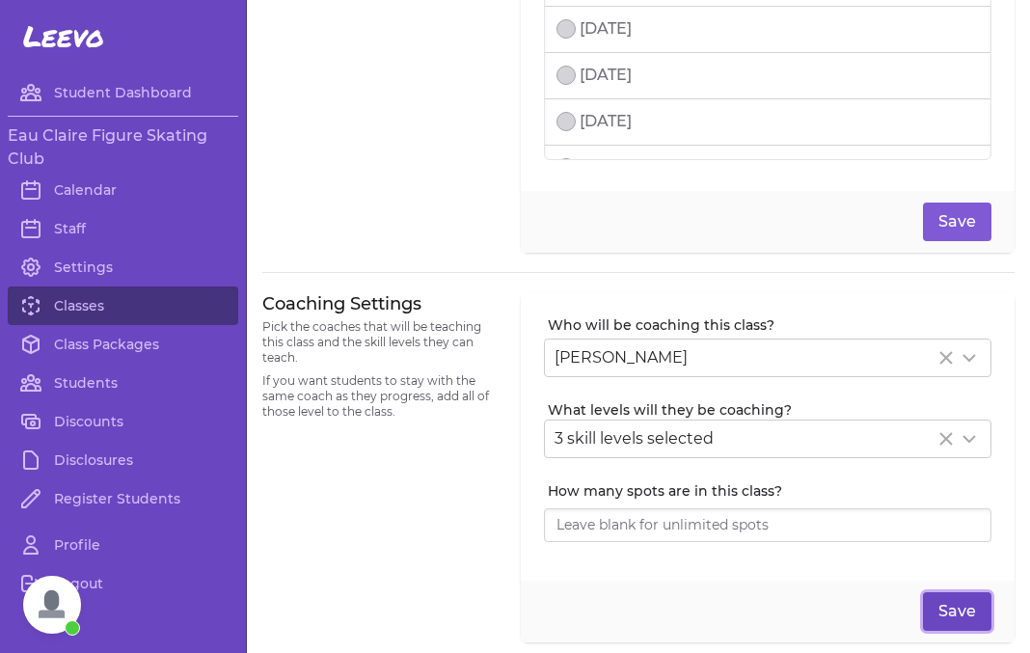
click at [967, 609] on button "Save" at bounding box center [957, 611] width 69 height 39
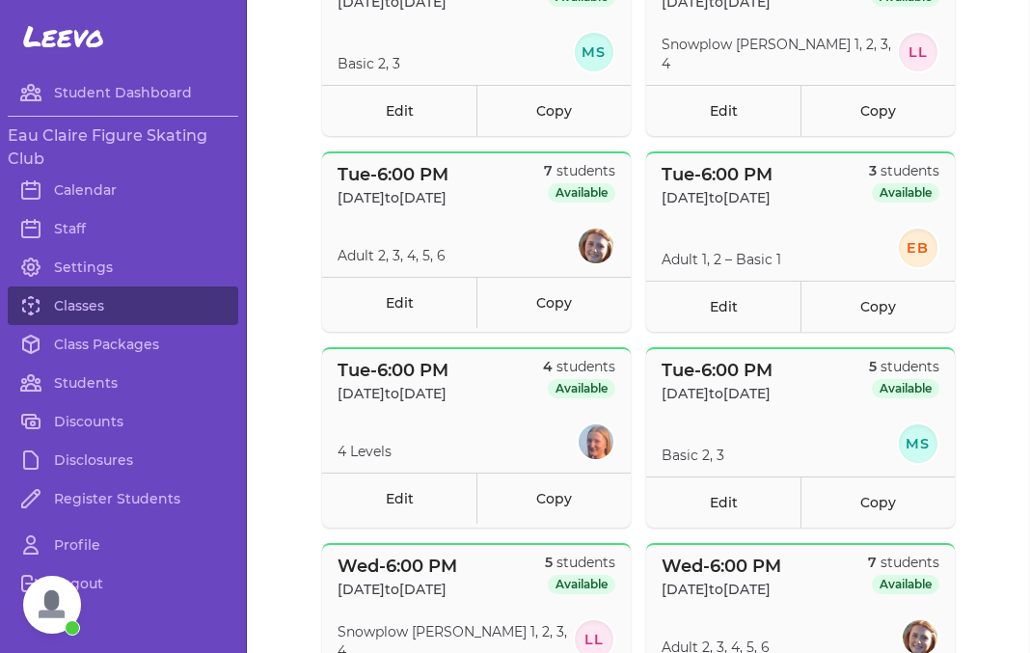
scroll to position [669, 0]
click at [741, 304] on link "Edit" at bounding box center [723, 305] width 154 height 51
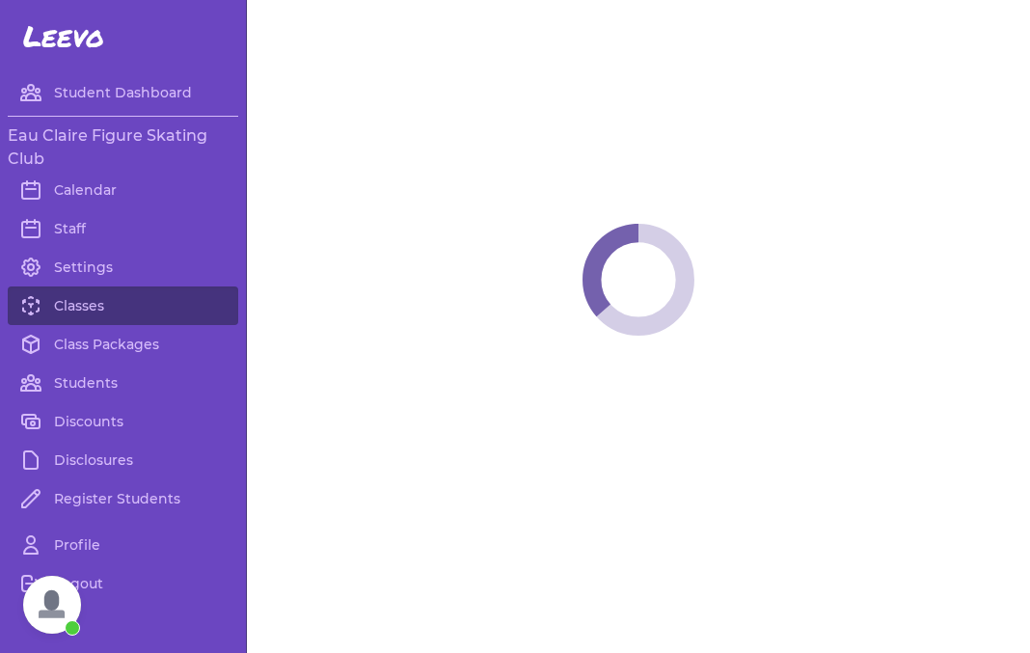
select select "2"
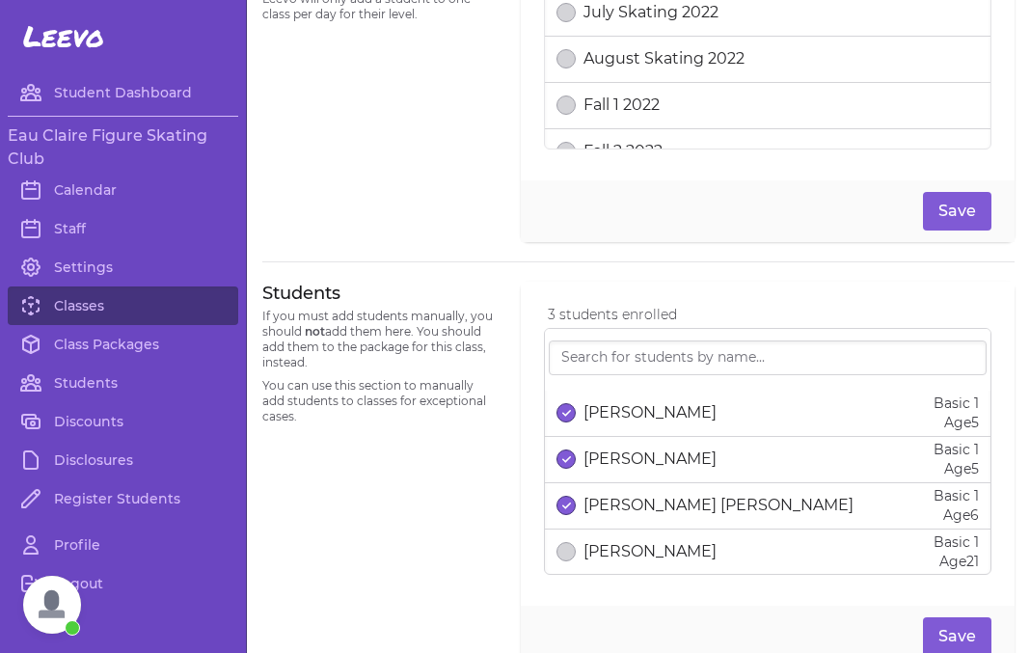
scroll to position [1053, 0]
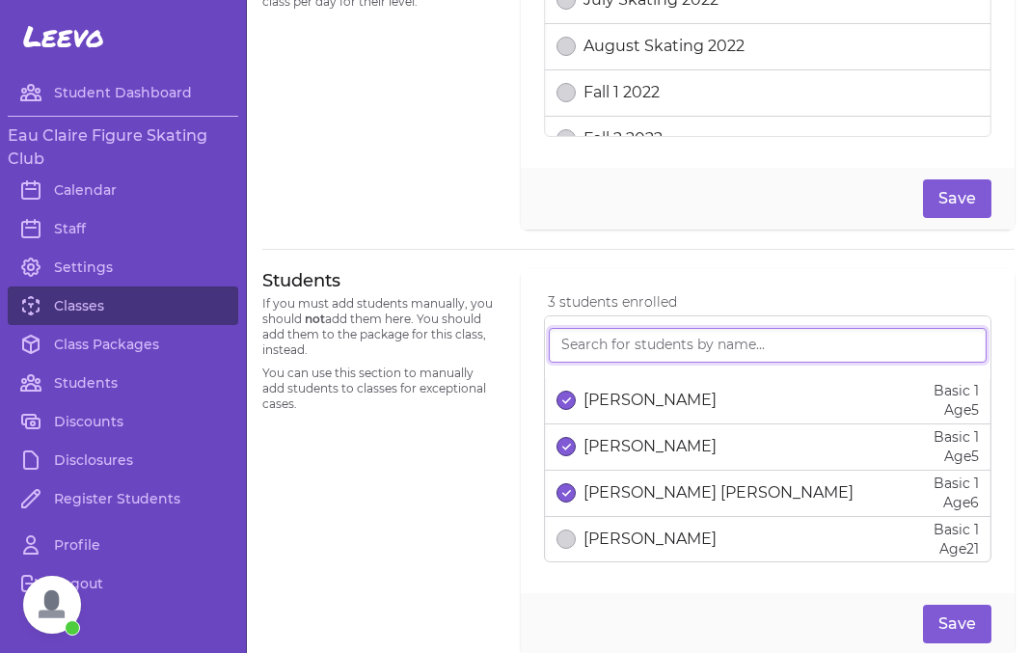
click at [587, 351] on input "search" at bounding box center [768, 345] width 438 height 35
type input "[PERSON_NAME]"
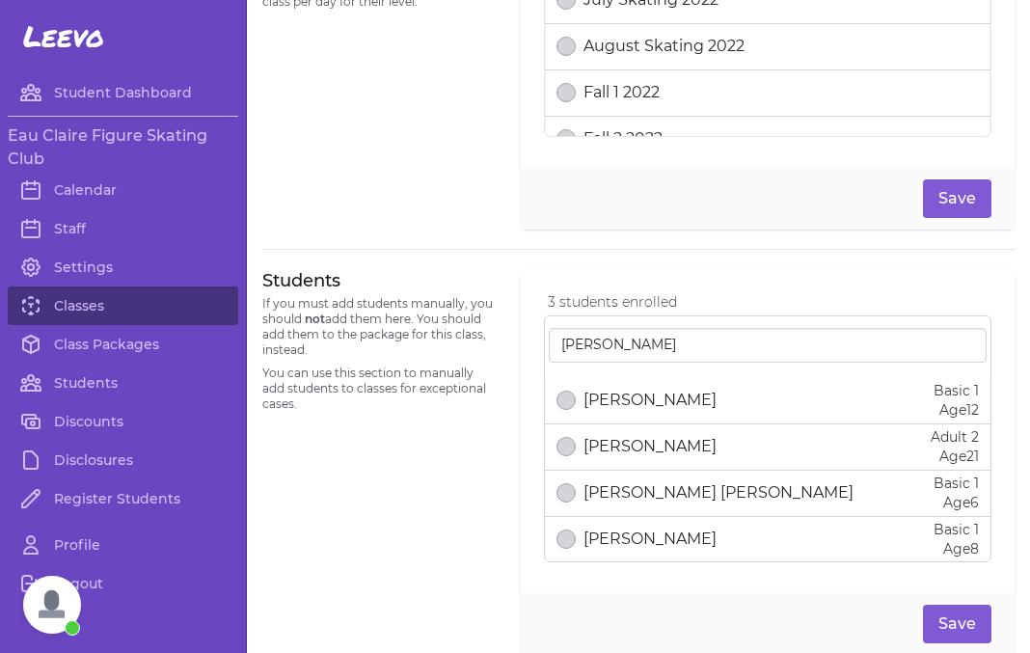
click at [655, 453] on p "[PERSON_NAME]" at bounding box center [650, 446] width 133 height 23
click at [964, 616] on button "Save" at bounding box center [957, 624] width 69 height 39
